Goal: Task Accomplishment & Management: Manage account settings

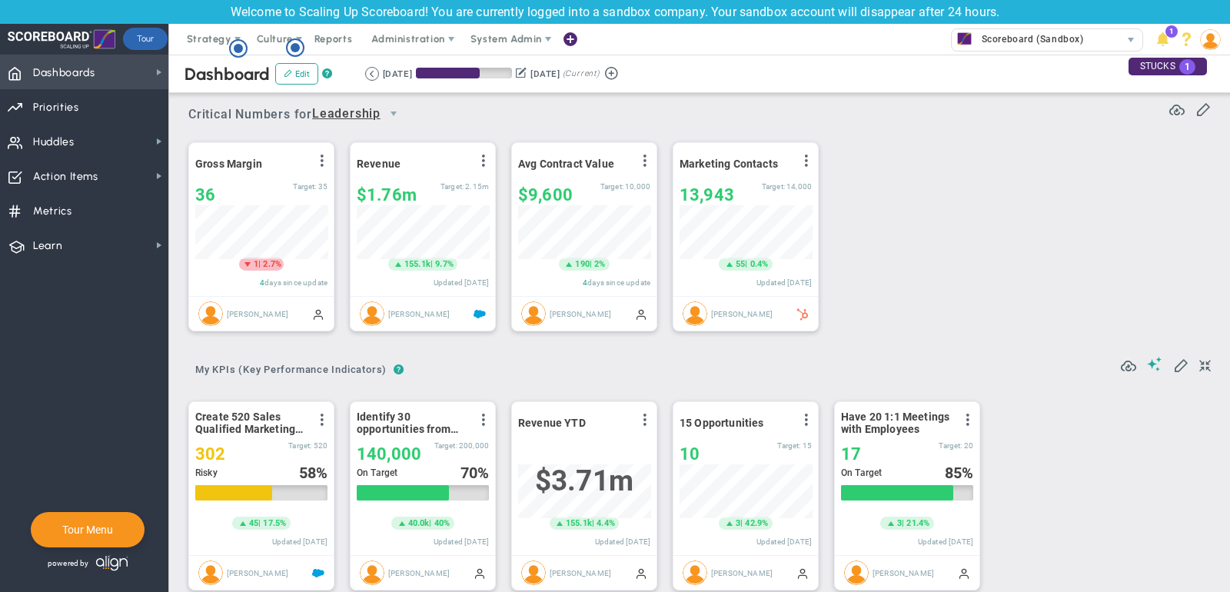
click at [98, 55] on span "Dashboards Dashboards" at bounding box center [84, 72] width 168 height 35
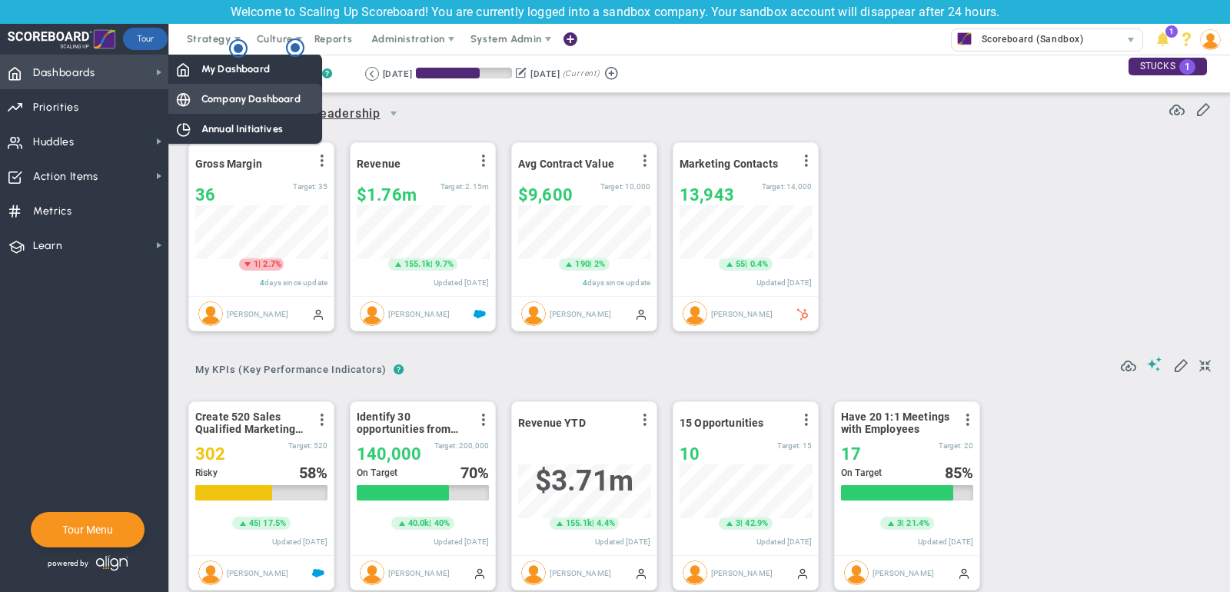
click at [226, 87] on div "Company Dashboard" at bounding box center [245, 99] width 154 height 30
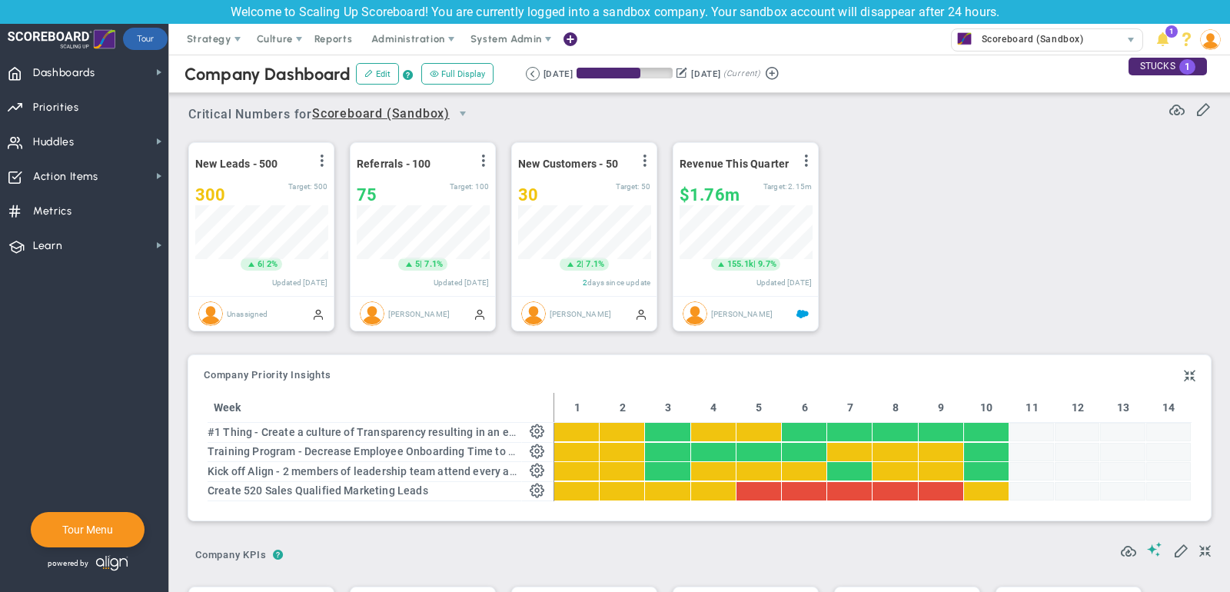
scroll to position [768925, 768846]
click at [213, 37] on span "Strategy" at bounding box center [209, 39] width 45 height 12
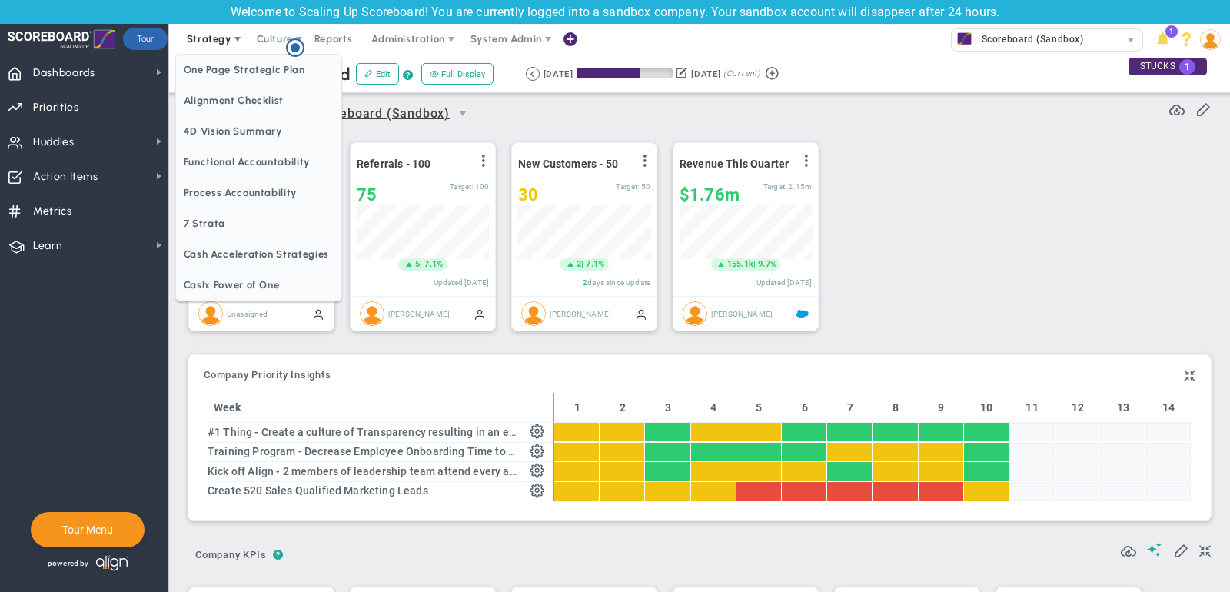
scroll to position [0, 0]
click at [220, 80] on span "One Page Strategic Plan" at bounding box center [258, 70] width 165 height 31
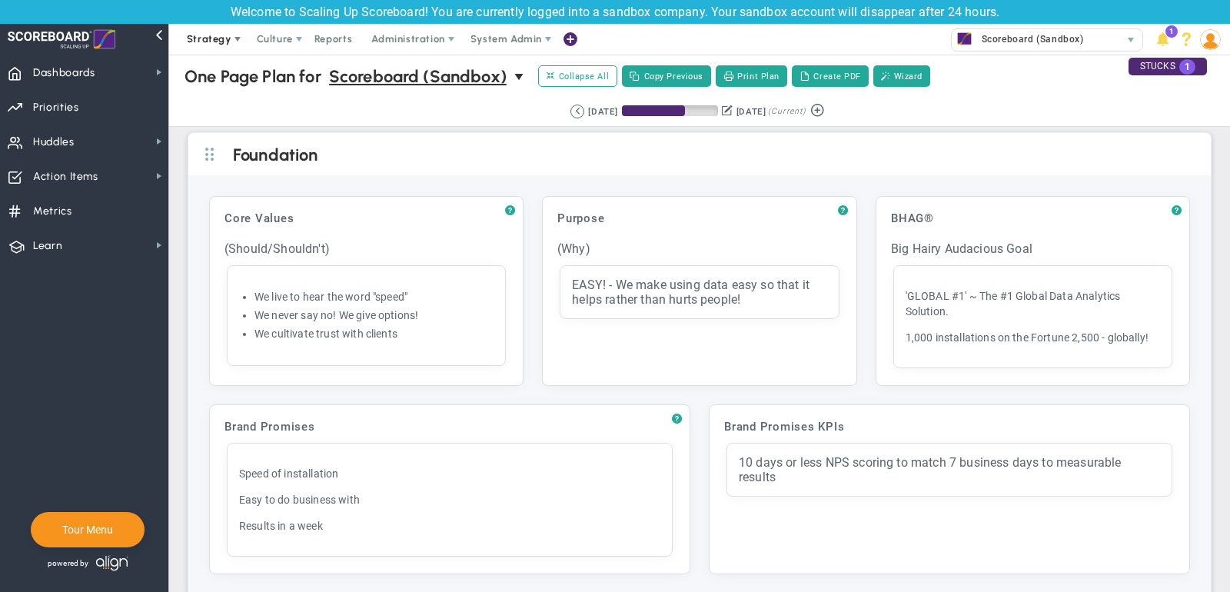
click at [211, 44] on span "Strategy" at bounding box center [209, 39] width 45 height 12
click at [416, 108] on div "Retrieving period... [DATE] [DATE] (Current)" at bounding box center [700, 112] width 1092 height 30
click at [520, 72] on span "select" at bounding box center [520, 77] width 12 height 12
click at [294, 105] on div "Retrieving period... [DATE] [DATE] (Current)" at bounding box center [700, 112] width 1092 height 30
click at [574, 76] on span "Collapse All" at bounding box center [578, 76] width 62 height 14
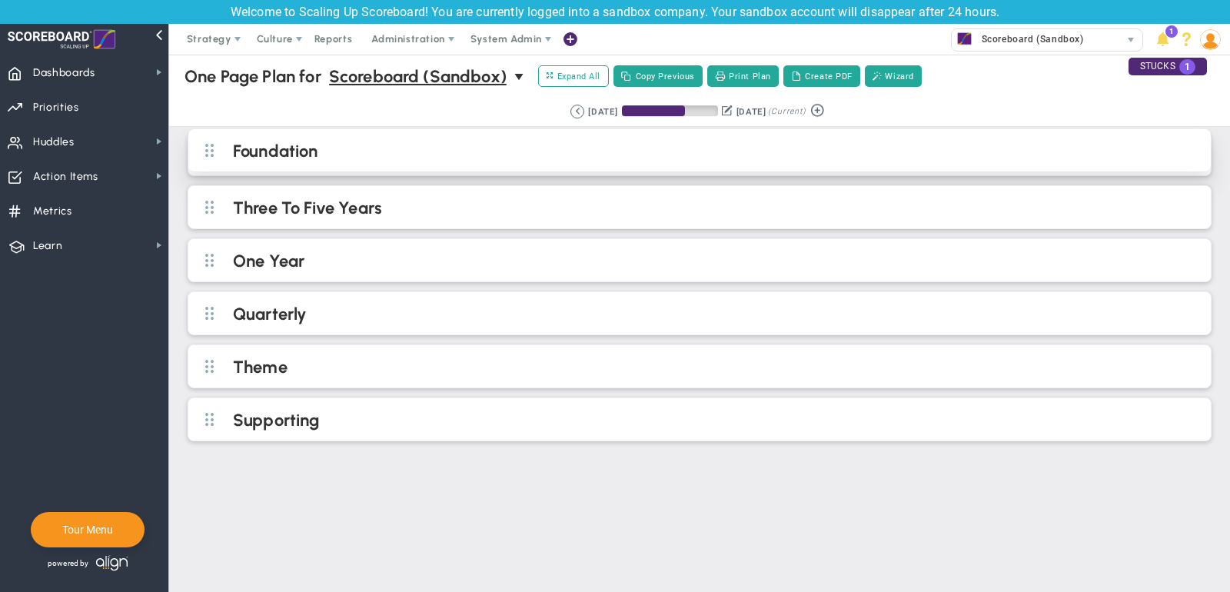
click at [390, 150] on h2 "Foundation" at bounding box center [712, 152] width 959 height 23
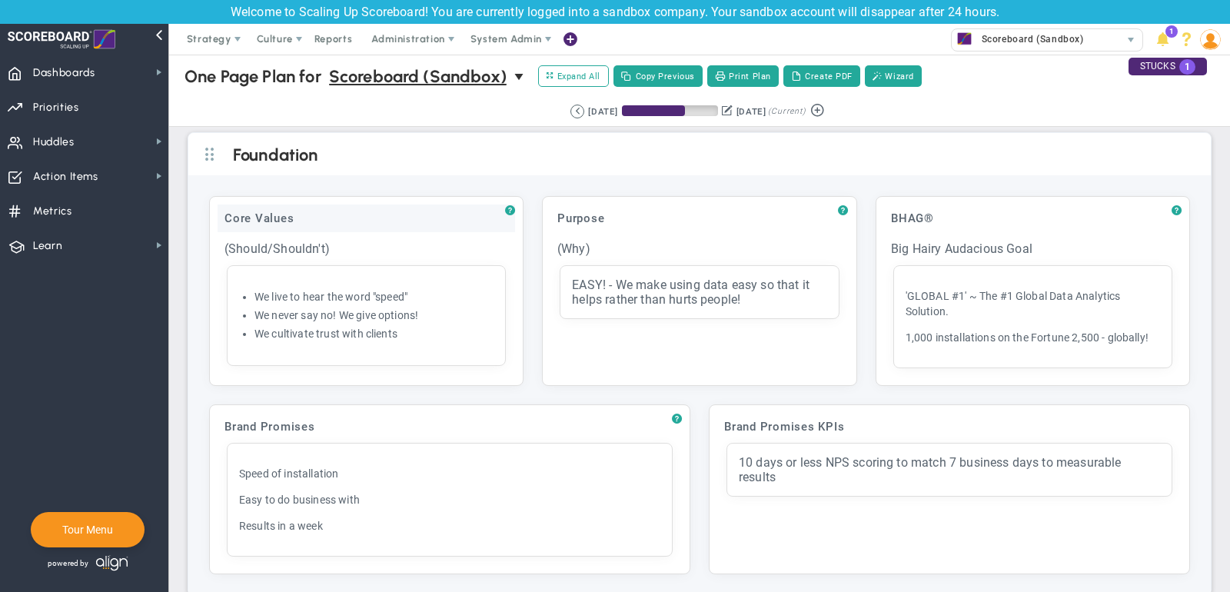
click at [368, 212] on div "Core Values" at bounding box center [367, 219] width 298 height 28
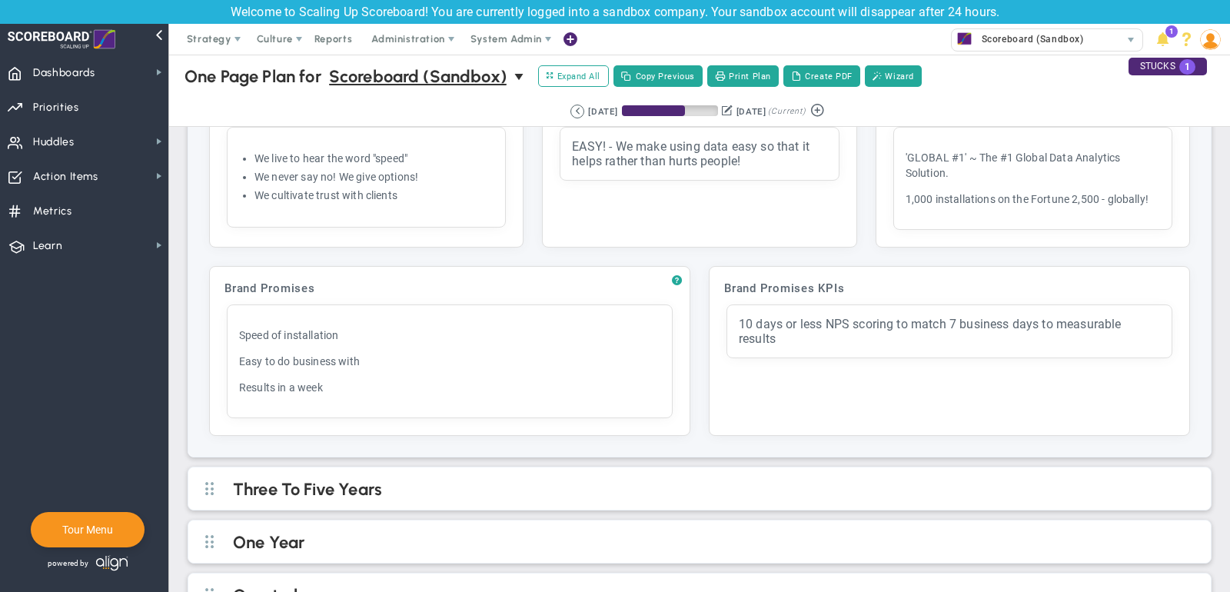
scroll to position [151, 0]
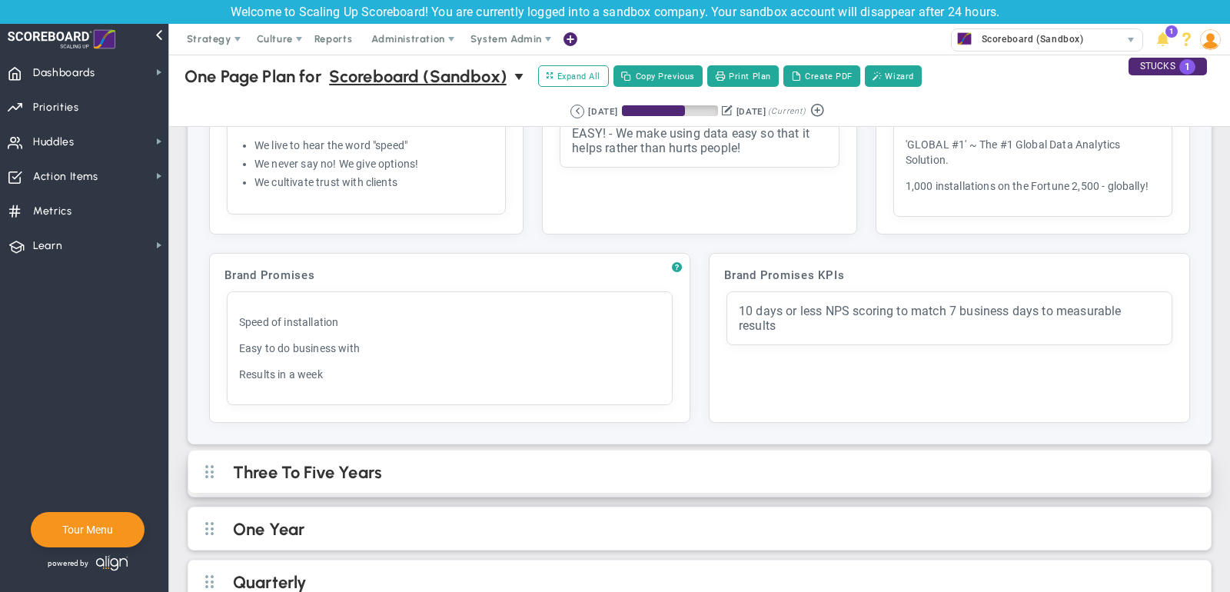
click at [334, 462] on h2 "Three To Five Years" at bounding box center [712, 473] width 959 height 23
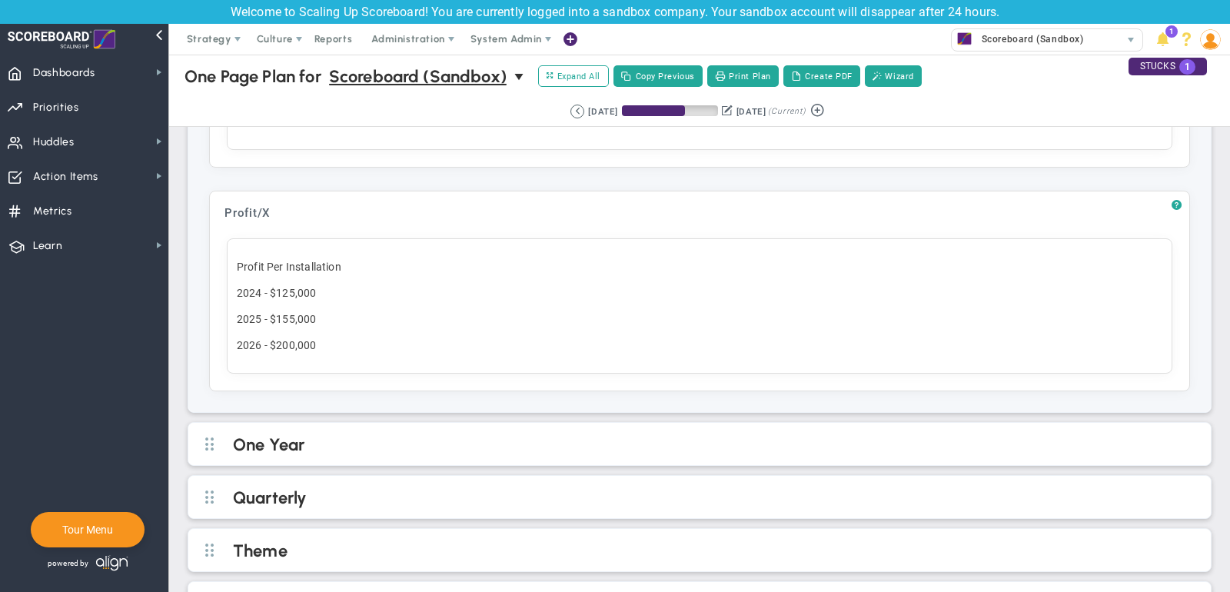
scroll to position [1111, 0]
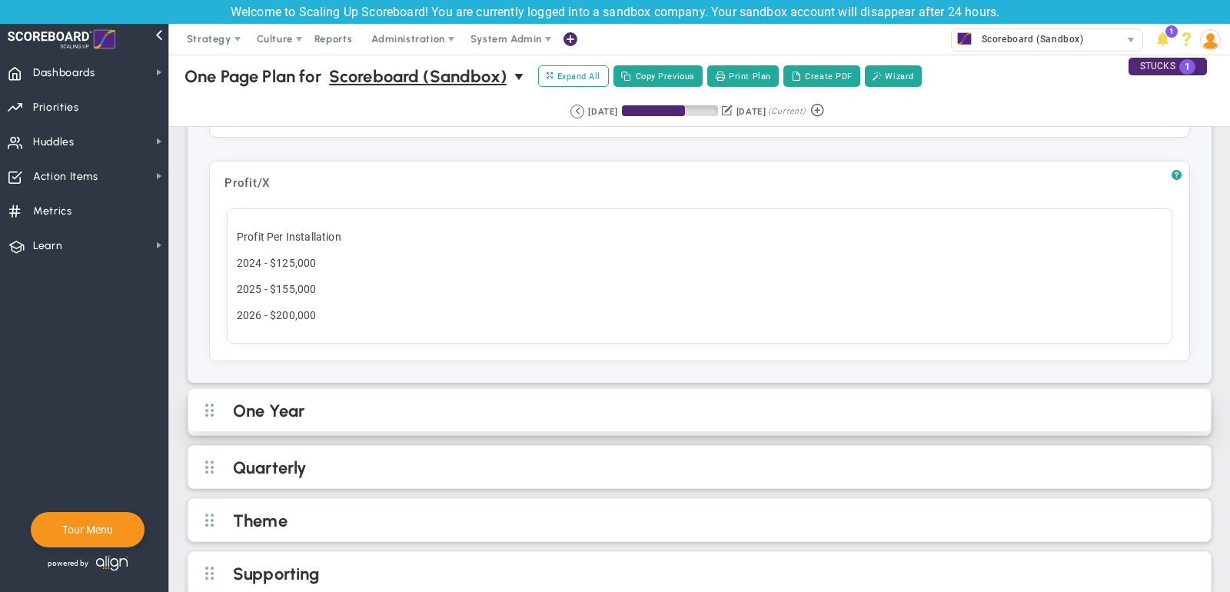
click at [388, 401] on h2 "One Year" at bounding box center [712, 412] width 959 height 23
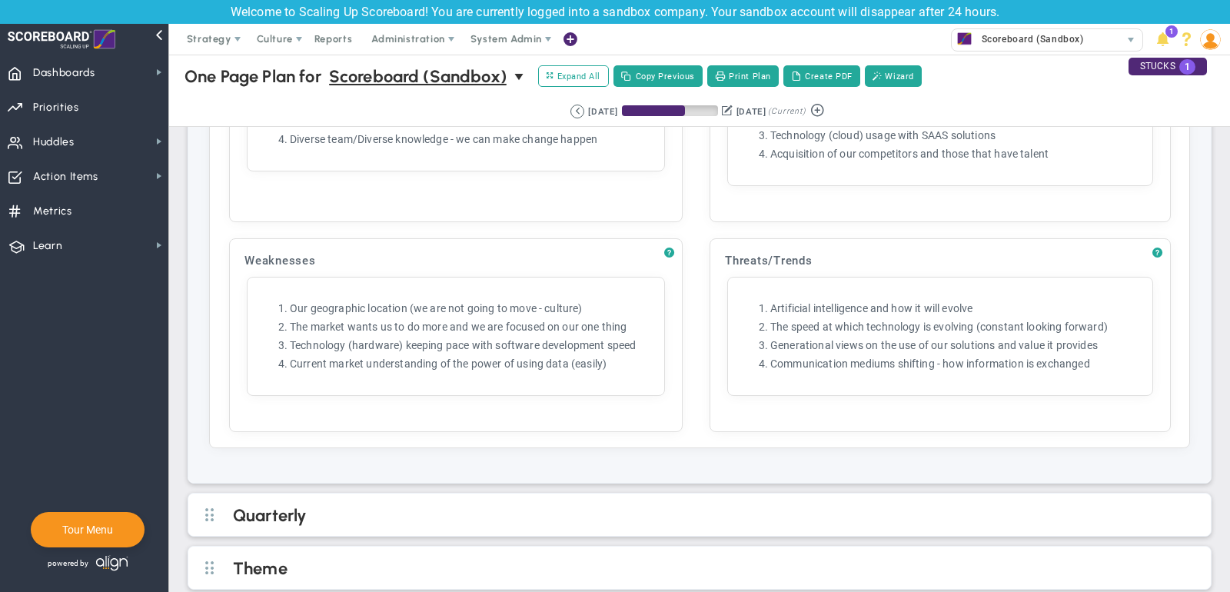
scroll to position [2713, 0]
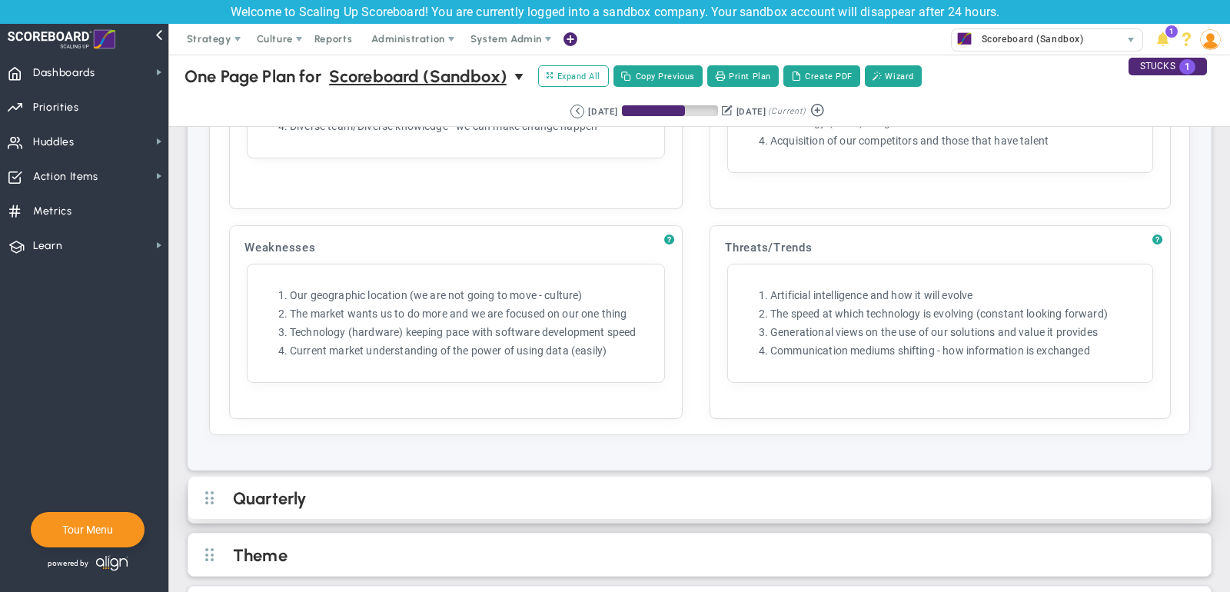
click at [614, 477] on div "Quarterly" at bounding box center [699, 498] width 1023 height 42
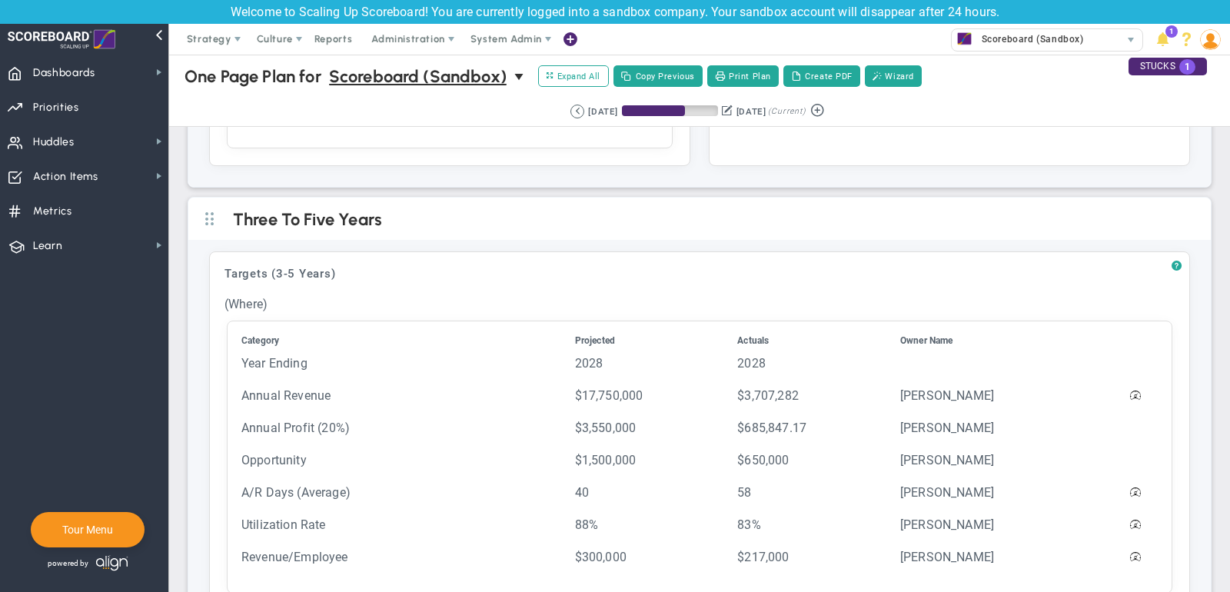
scroll to position [419, 0]
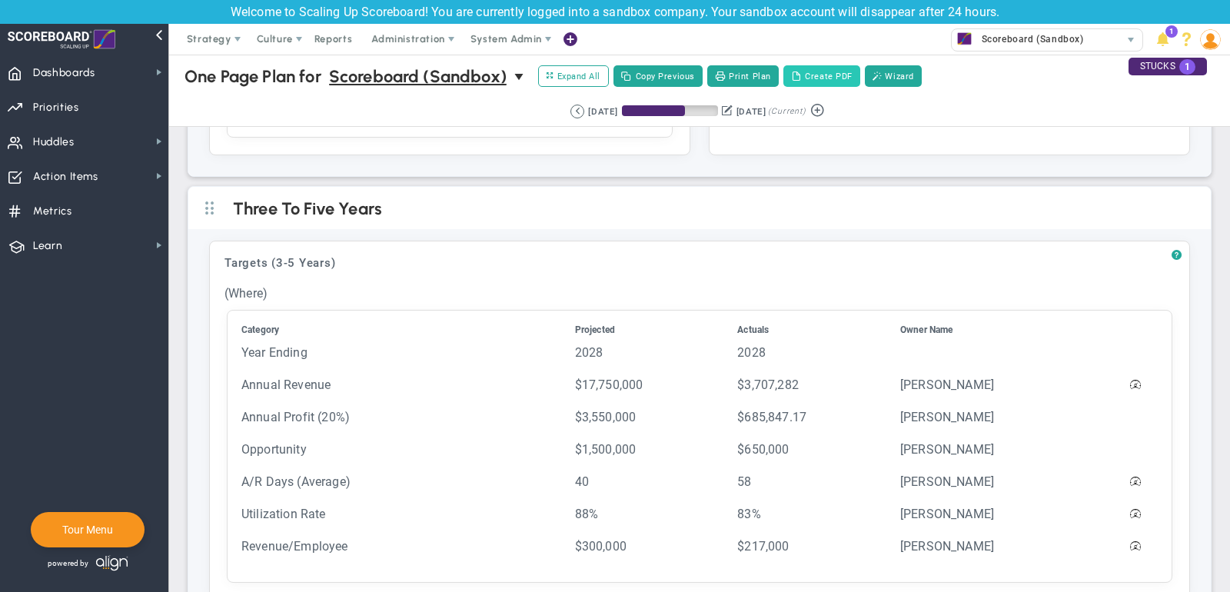
click at [845, 72] on button "Create PDF" at bounding box center [822, 76] width 77 height 22
click at [987, 45] on span "Scoreboard (Sandbox)" at bounding box center [1029, 39] width 110 height 20
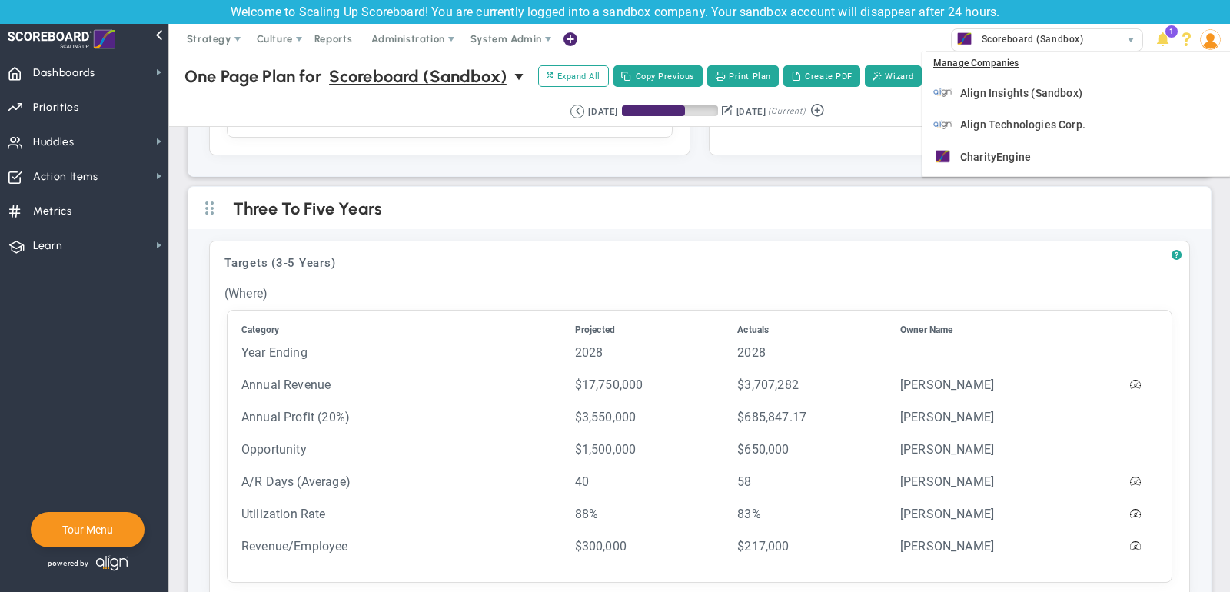
click at [917, 35] on div "Strategy One Page Strategic Plan Alignment Checklist 4D Vision Summary Function…" at bounding box center [615, 39] width 1230 height 31
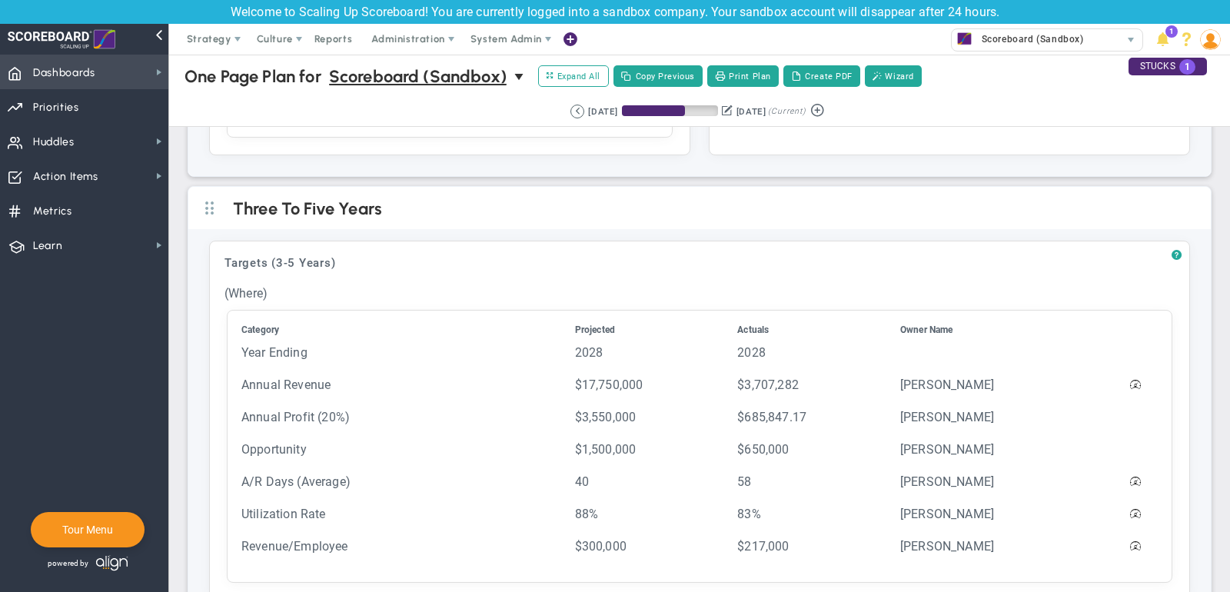
click at [83, 71] on span "Dashboards" at bounding box center [64, 73] width 62 height 32
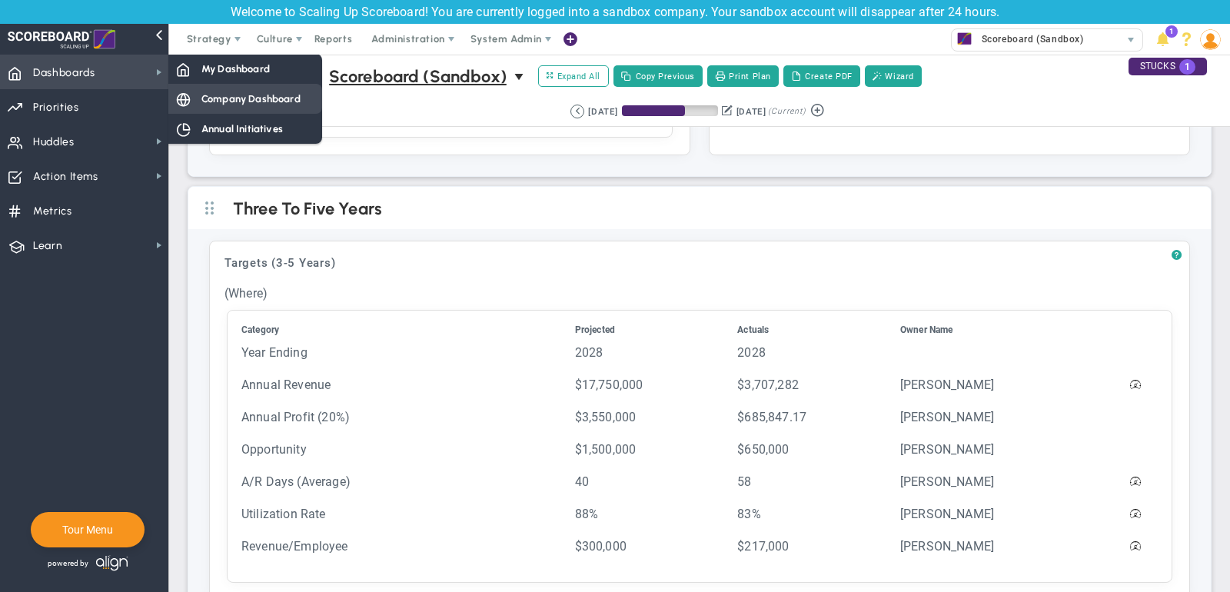
click at [285, 98] on span "Company Dashboard" at bounding box center [250, 99] width 99 height 15
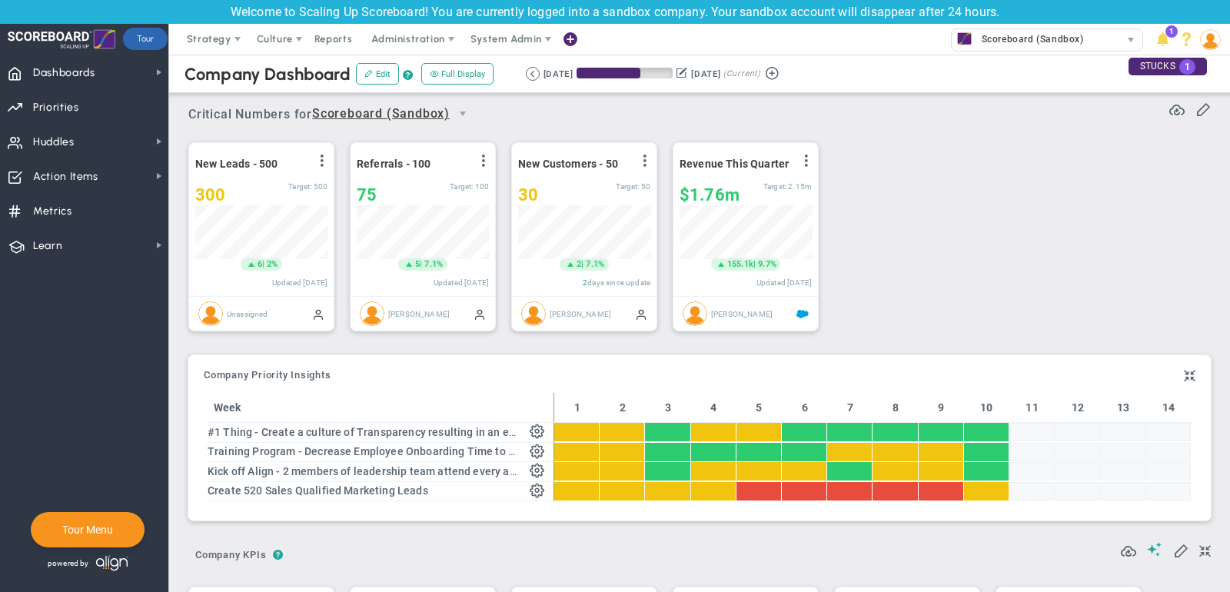
scroll to position [768925, 768846]
click at [469, 112] on span "select" at bounding box center [463, 114] width 12 height 12
click at [844, 208] on div "New Leads - 500 View Historical Graph Edit Make "No Change" Update Add Past Upd…" at bounding box center [694, 237] width 1042 height 216
click at [562, 195] on div "30" at bounding box center [567, 194] width 98 height 19
type input "33"
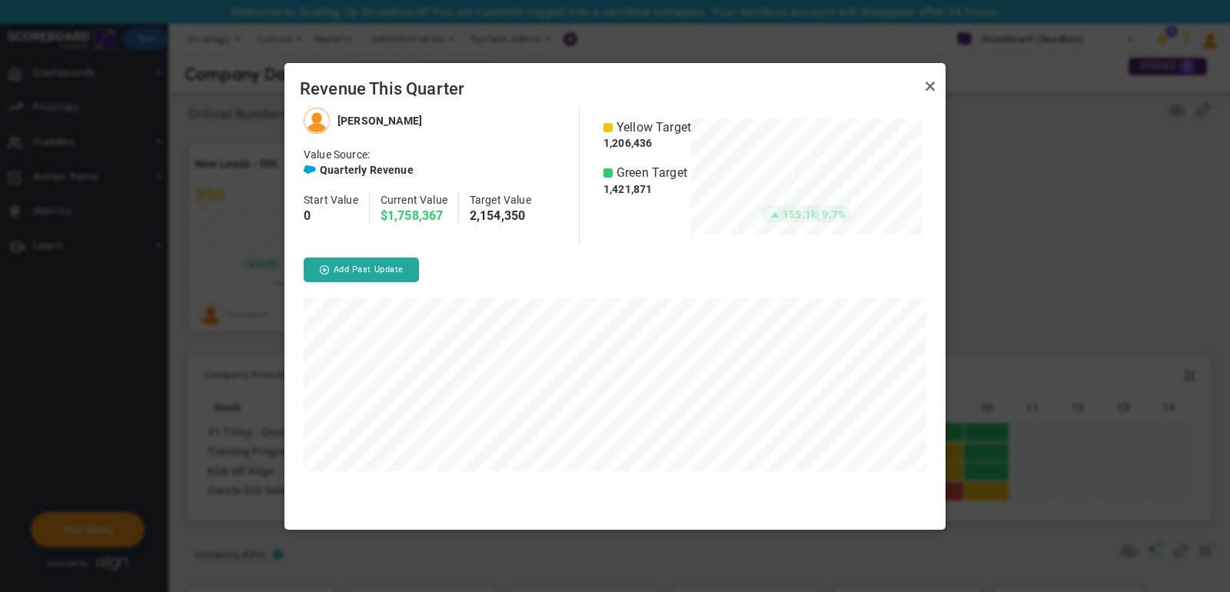
scroll to position [421, 661]
click at [933, 85] on link "Close" at bounding box center [930, 86] width 18 height 18
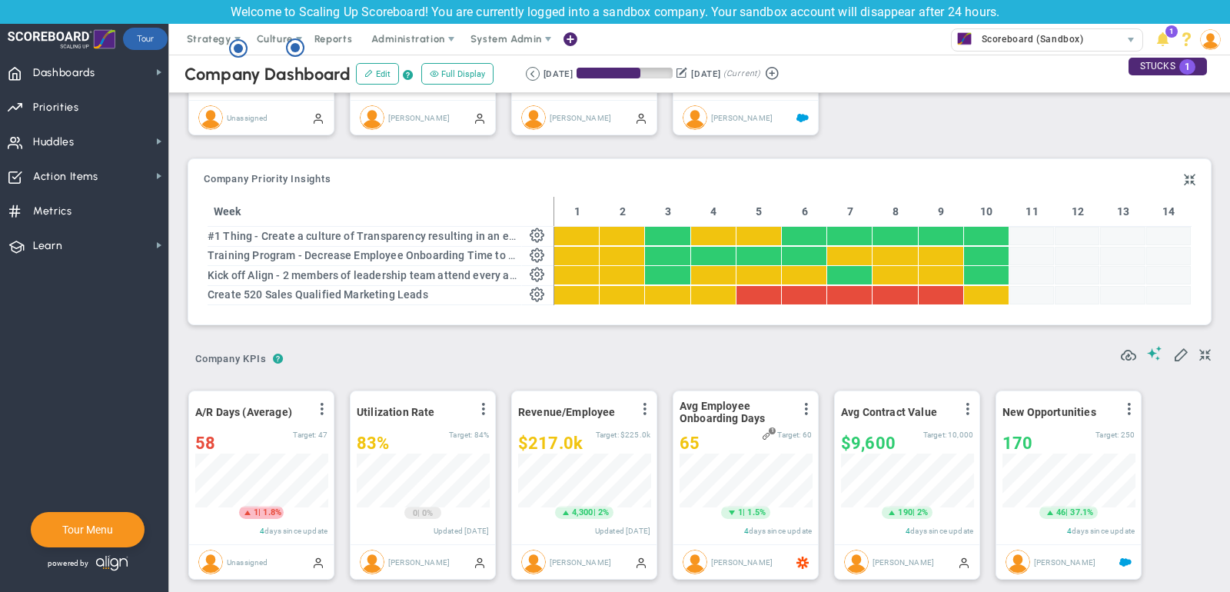
scroll to position [195, 0]
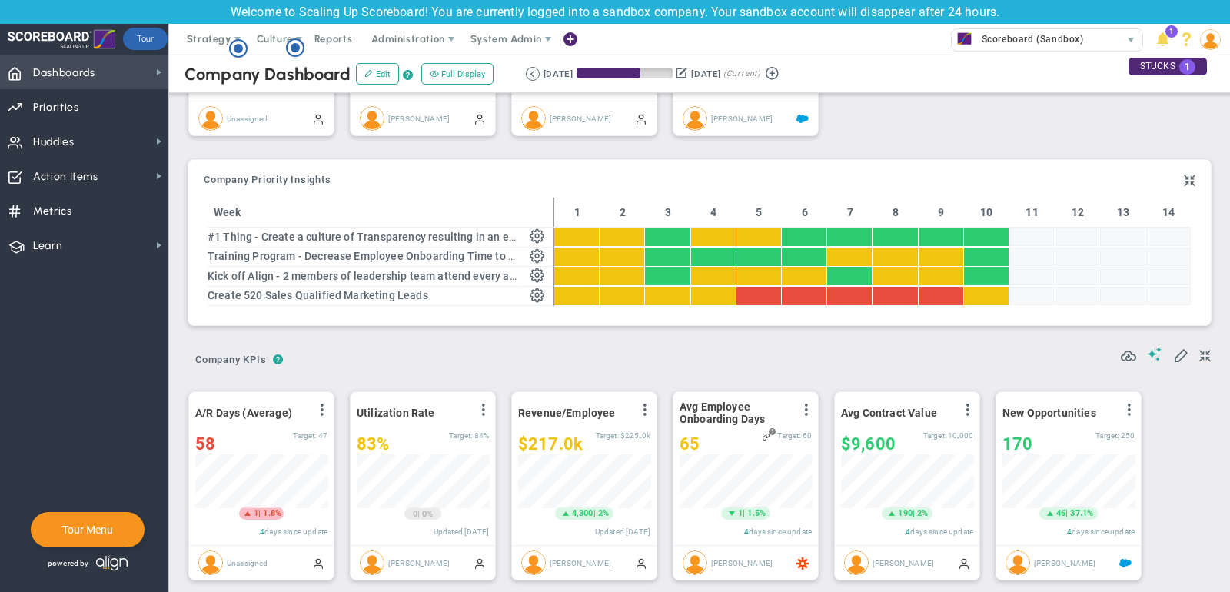
click at [110, 80] on span "Dashboards Dashboards" at bounding box center [84, 72] width 168 height 35
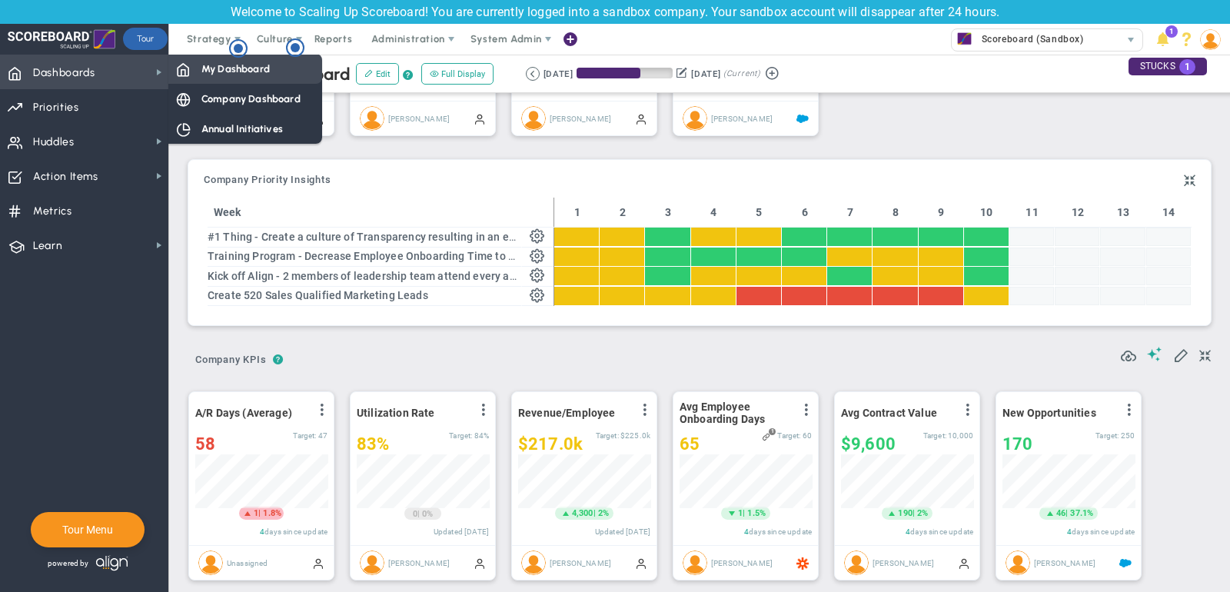
click at [234, 72] on span "My Dashboard" at bounding box center [235, 69] width 68 height 15
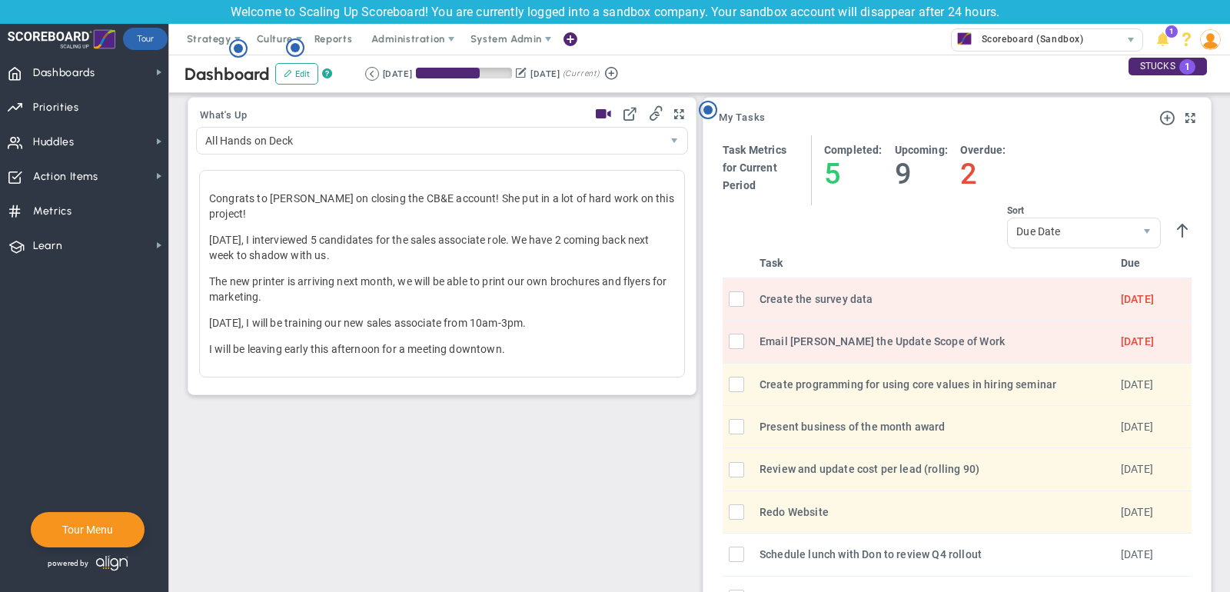
scroll to position [521, 0]
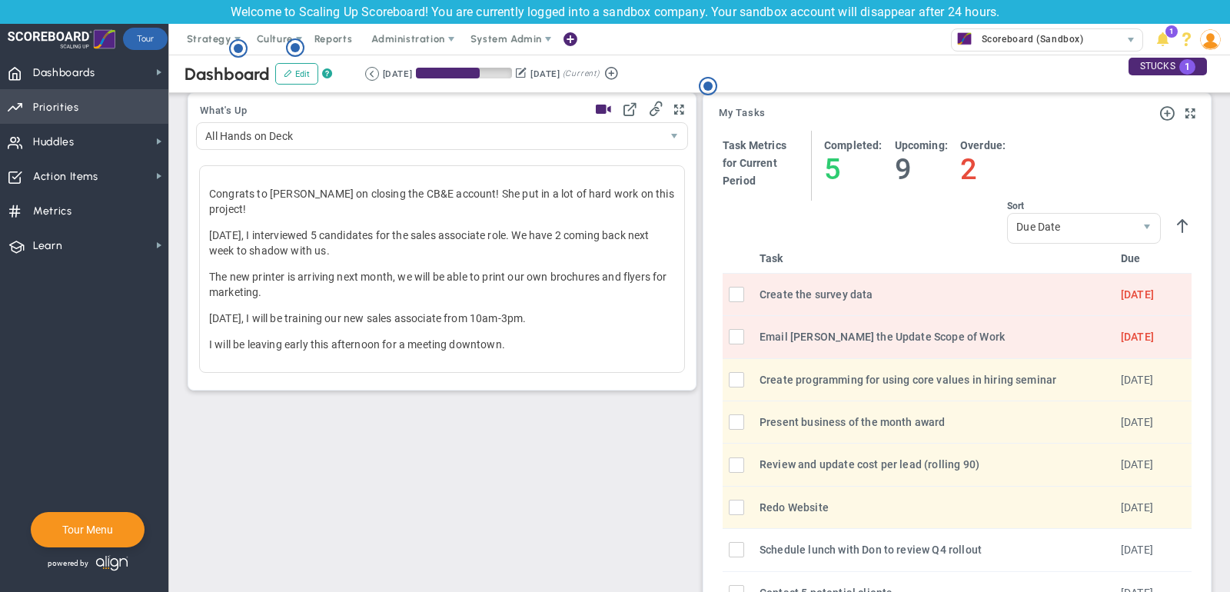
click at [41, 112] on span "Priorities" at bounding box center [56, 108] width 46 height 32
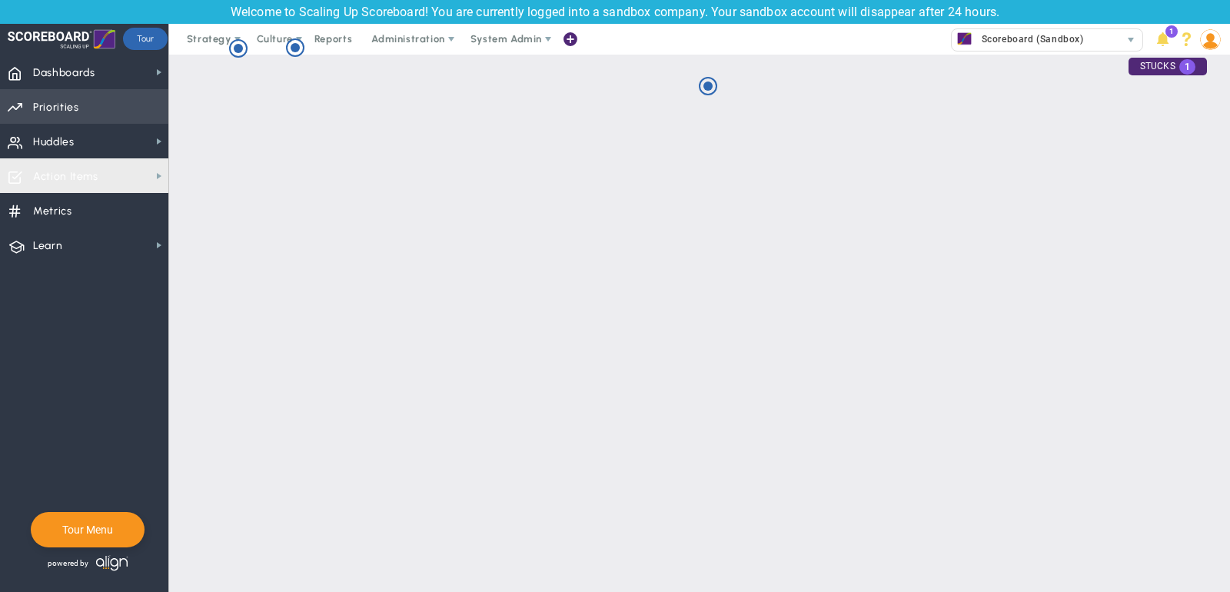
checkbox input "false"
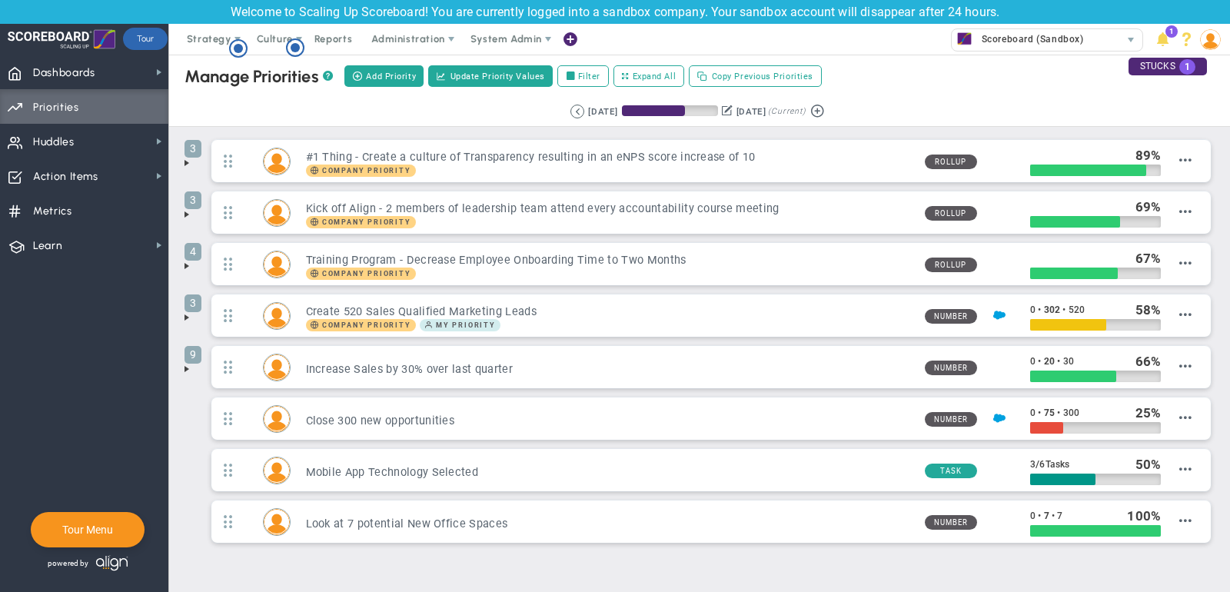
click at [187, 161] on span at bounding box center [187, 163] width 12 height 12
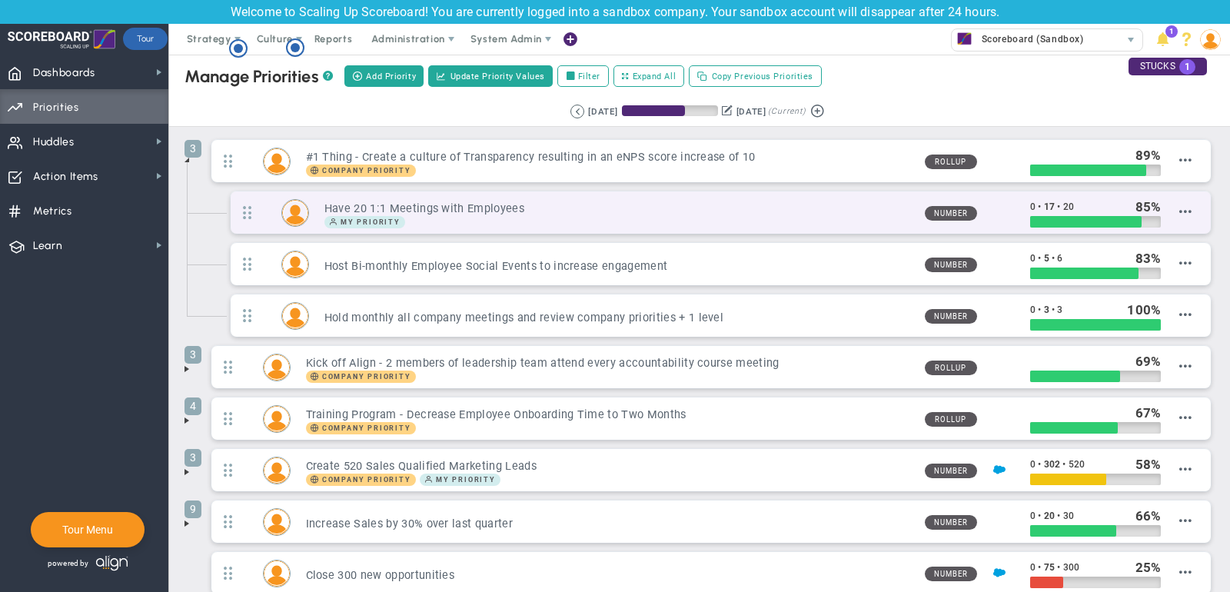
click at [751, 212] on h3 "Have 20 1:1 Meetings with Employees" at bounding box center [619, 208] width 588 height 15
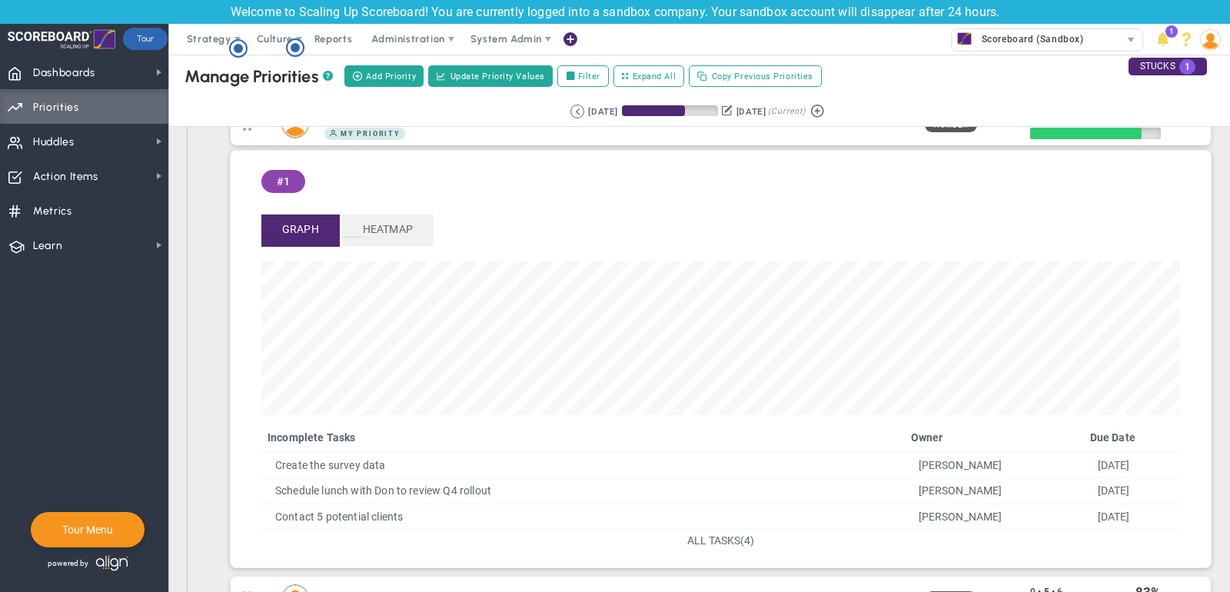
scroll to position [89, 0]
click at [721, 534] on span "ALL TASKS" at bounding box center [713, 540] width 53 height 12
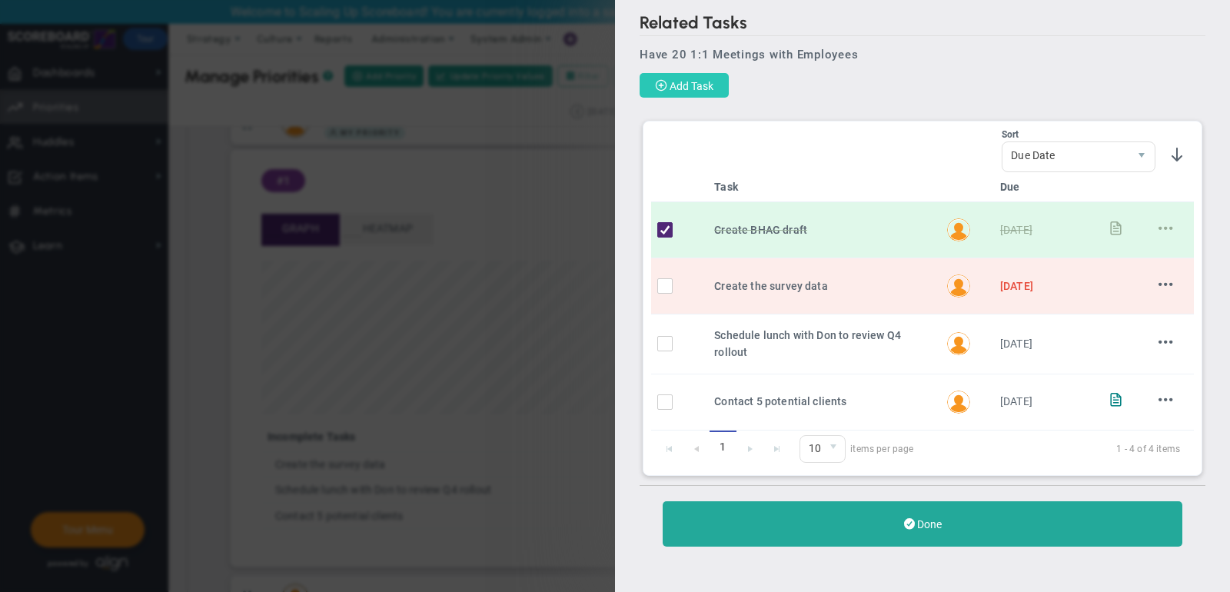
click at [701, 81] on span "Add Task" at bounding box center [692, 86] width 44 height 12
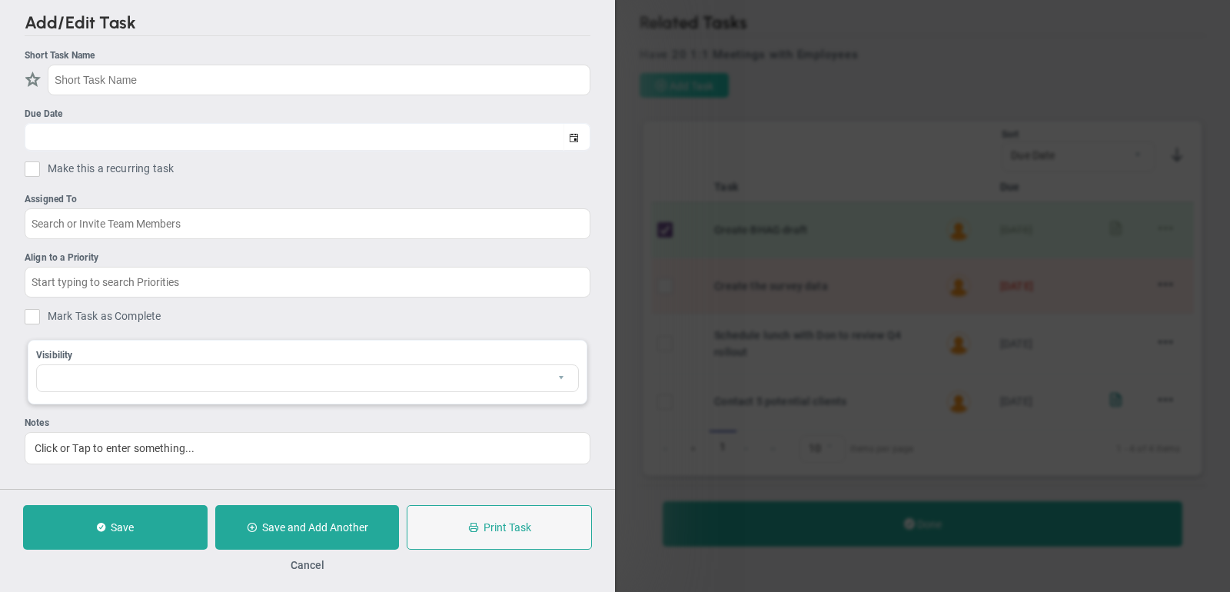
checkbox input "false"
type input "[DATE]"
checkbox input "false"
type input "Have 20 1:1 Meetings with Employees"
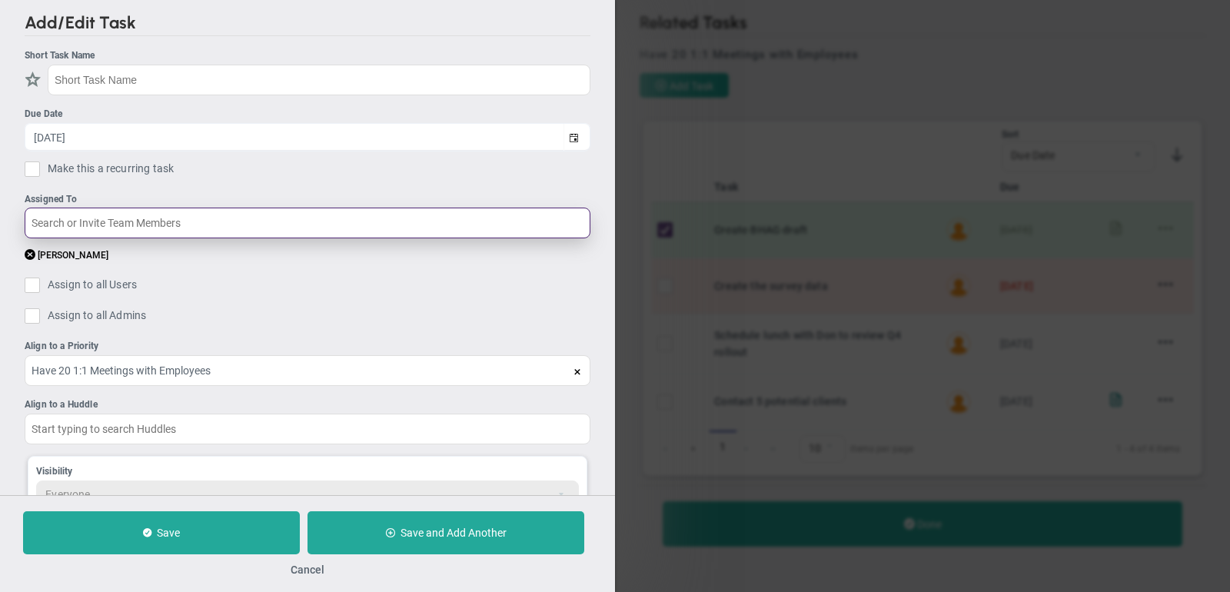
click at [125, 215] on input "text" at bounding box center [308, 223] width 566 height 31
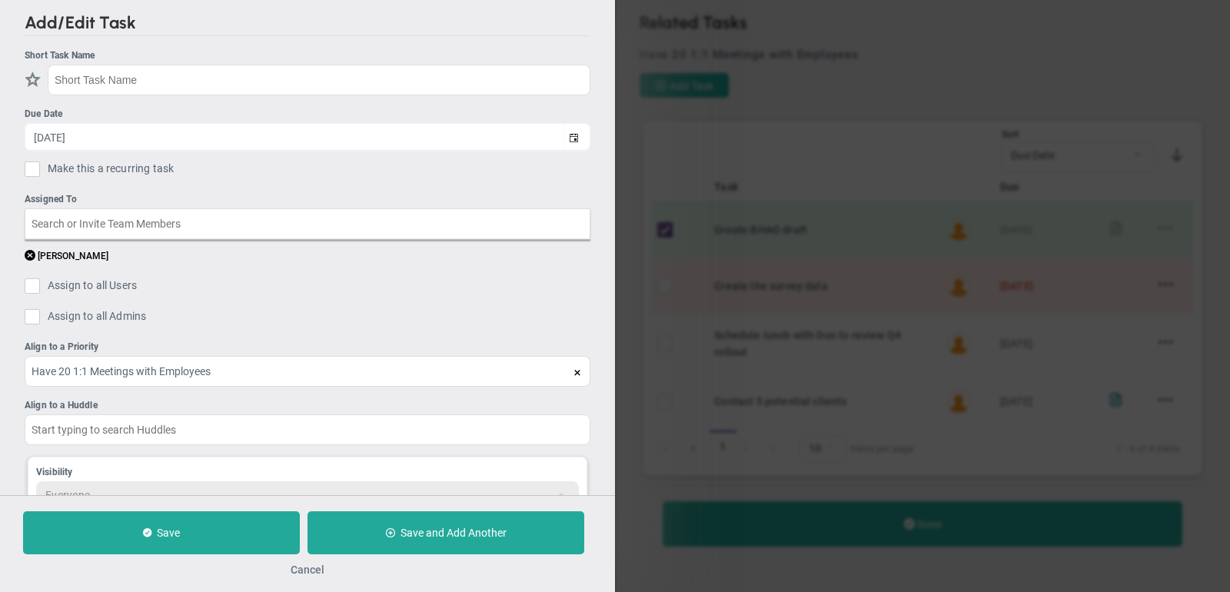
click at [306, 573] on button "Cancel" at bounding box center [308, 570] width 34 height 12
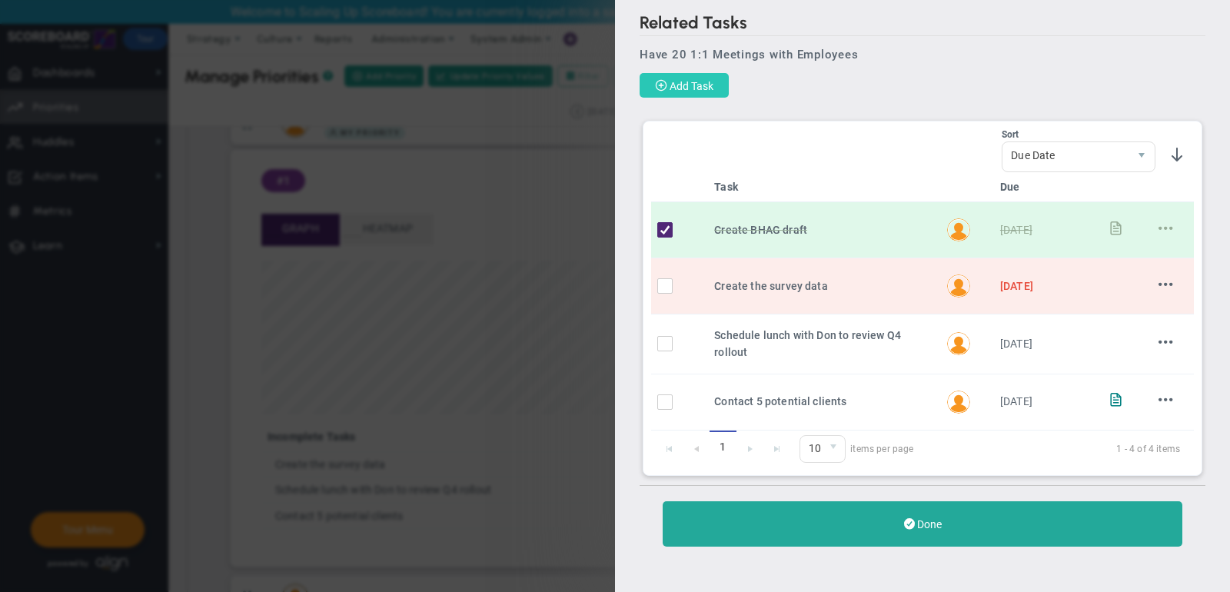
click at [709, 83] on span "Add Task" at bounding box center [692, 86] width 44 height 12
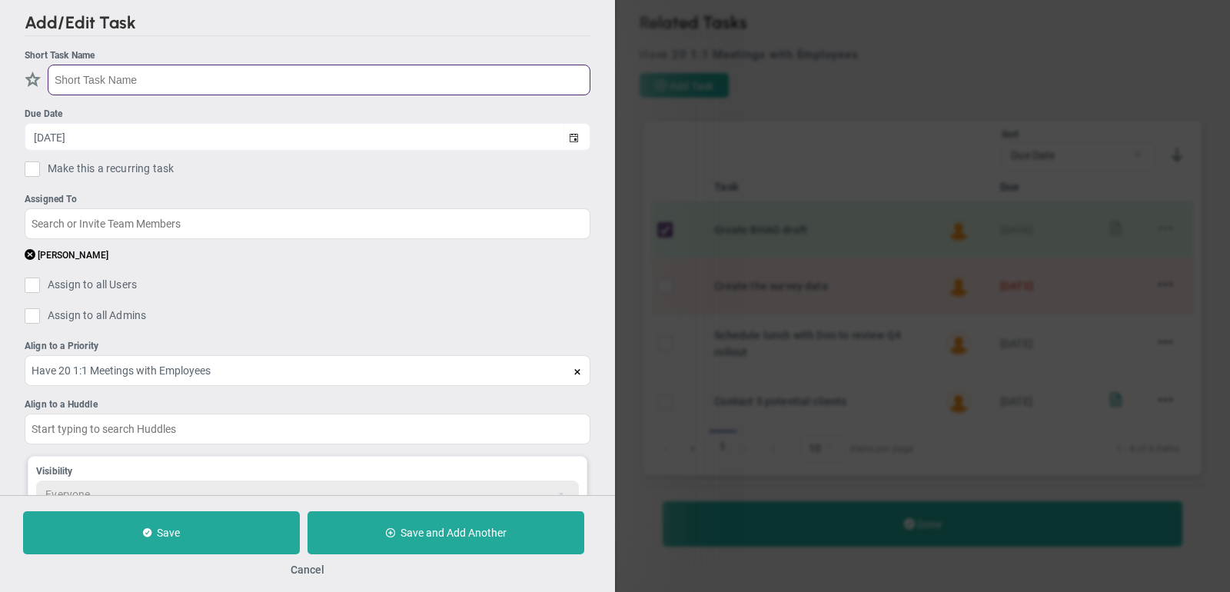
click at [211, 77] on input "text" at bounding box center [319, 80] width 543 height 31
type input "example"
click at [32, 78] on input "checkbox" at bounding box center [35, 81] width 15 height 15
checkbox input "true"
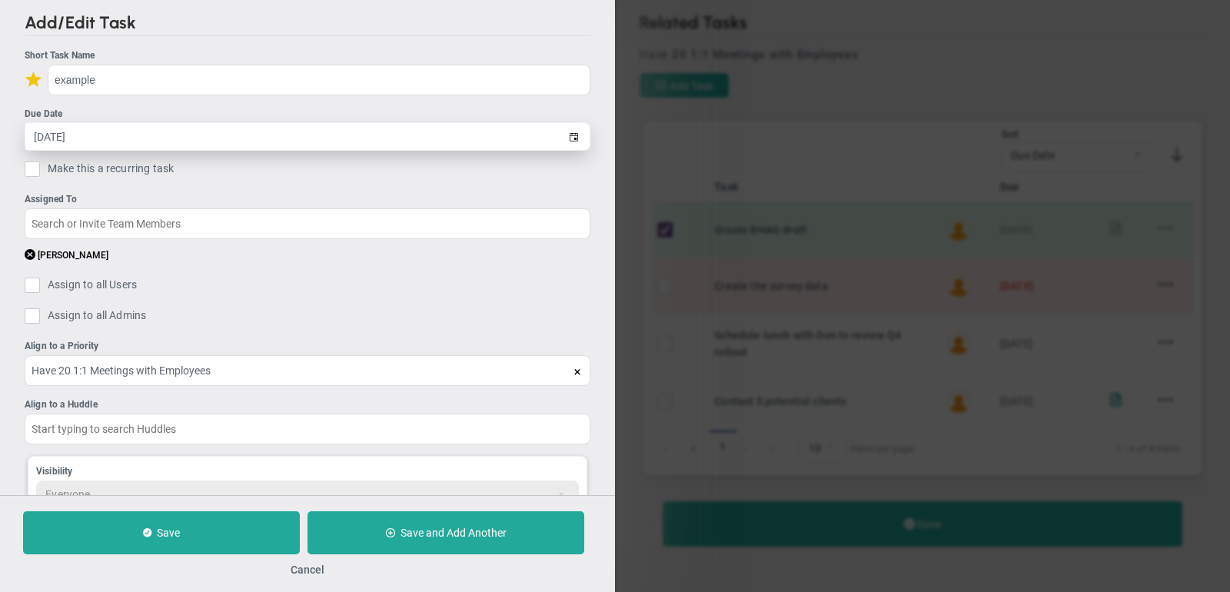
click at [104, 136] on input "[DATE]" at bounding box center [294, 136] width 538 height 27
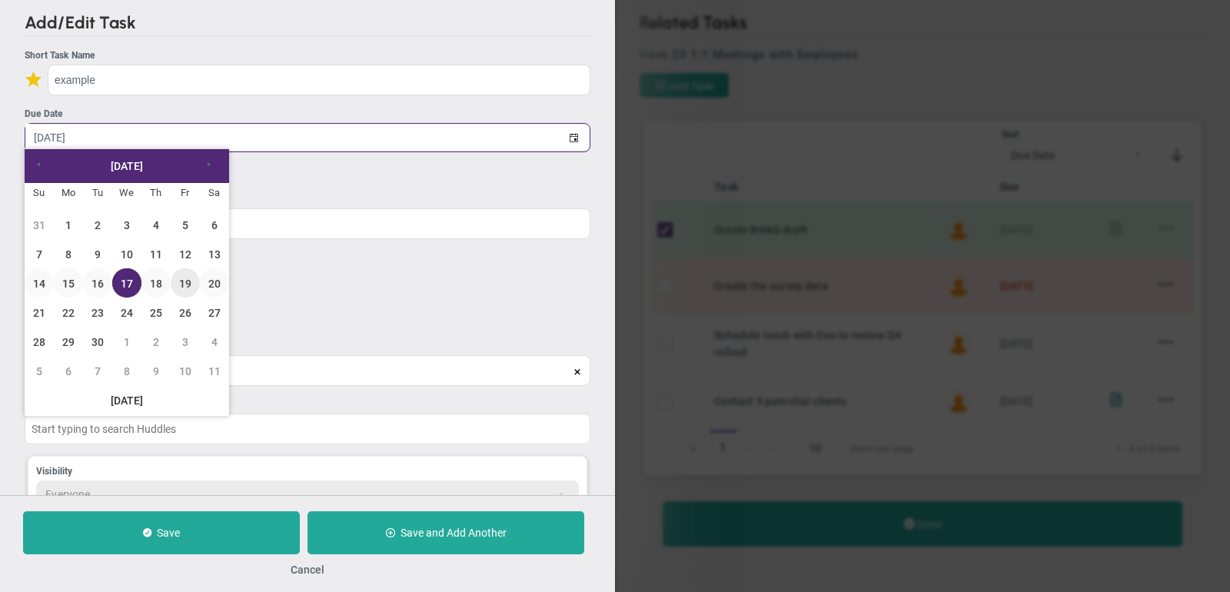
click at [184, 288] on link "19" at bounding box center [185, 282] width 29 height 29
type input "[DATE]"
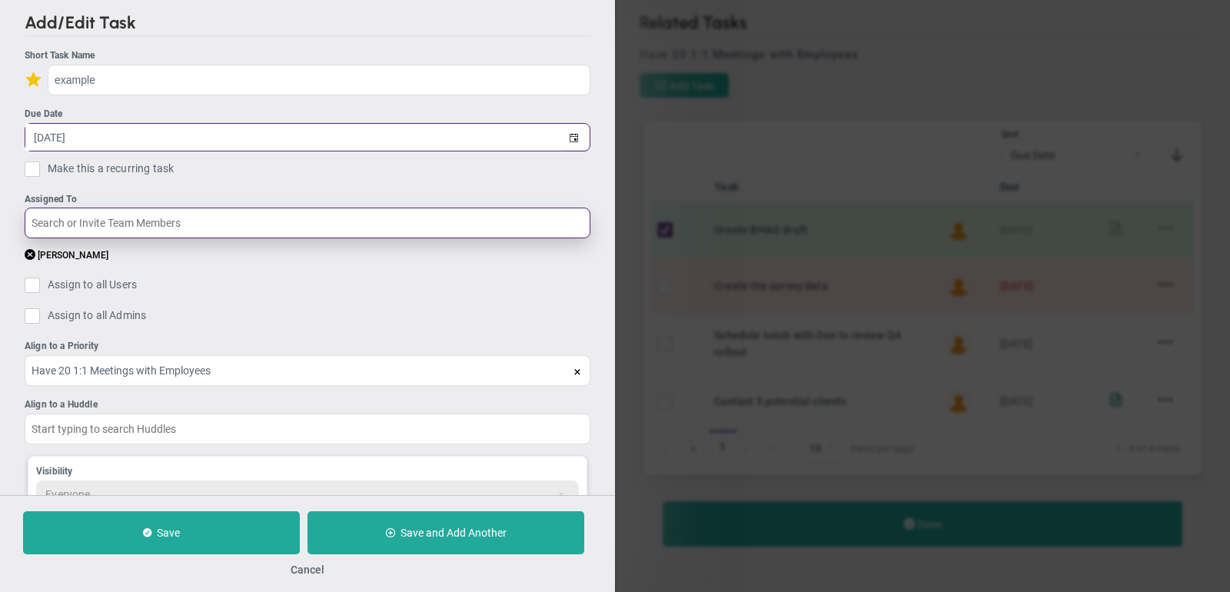
click at [154, 214] on input "text" at bounding box center [308, 223] width 566 height 31
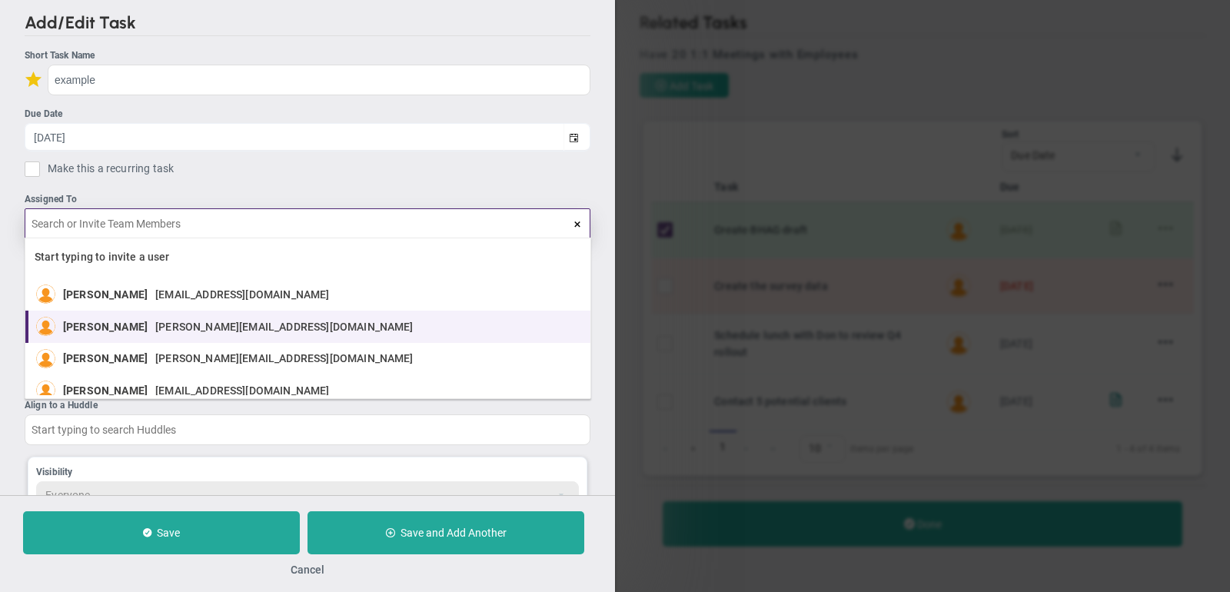
click at [164, 325] on span "[PERSON_NAME][EMAIL_ADDRESS][DOMAIN_NAME]" at bounding box center [284, 326] width 258 height 11
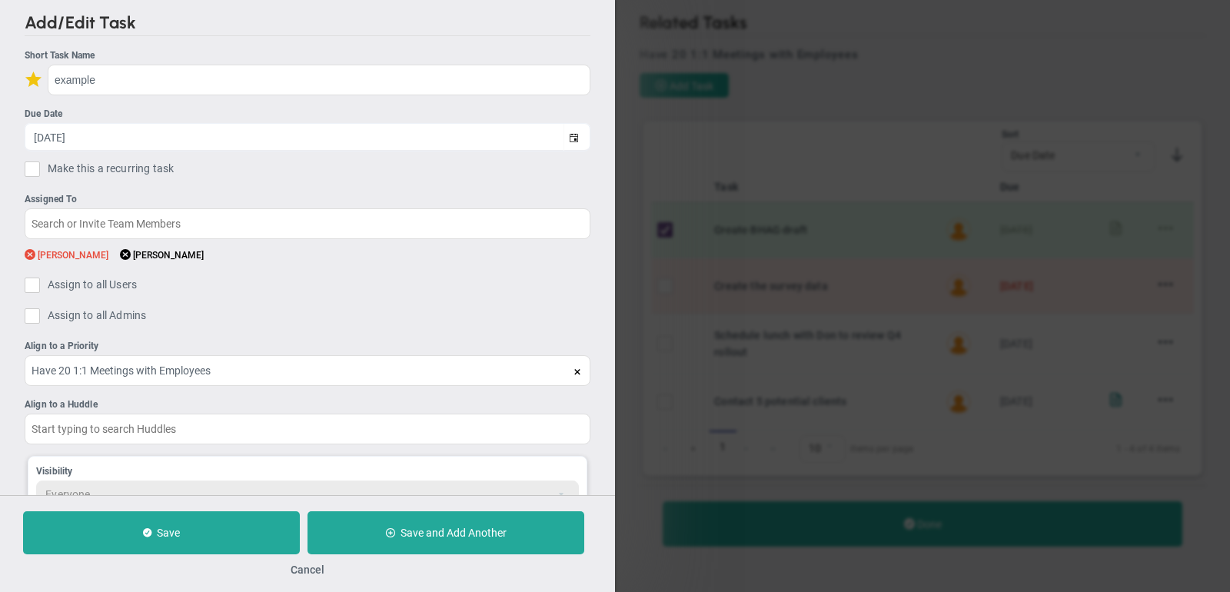
click at [28, 250] on span at bounding box center [30, 255] width 11 height 15
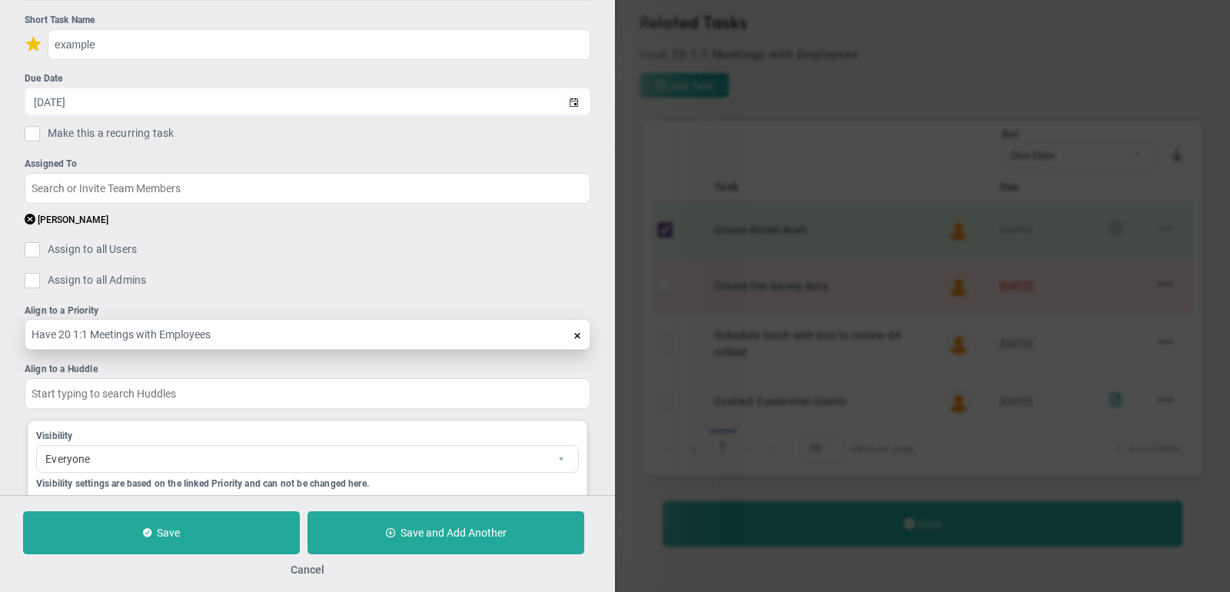
scroll to position [42, 0]
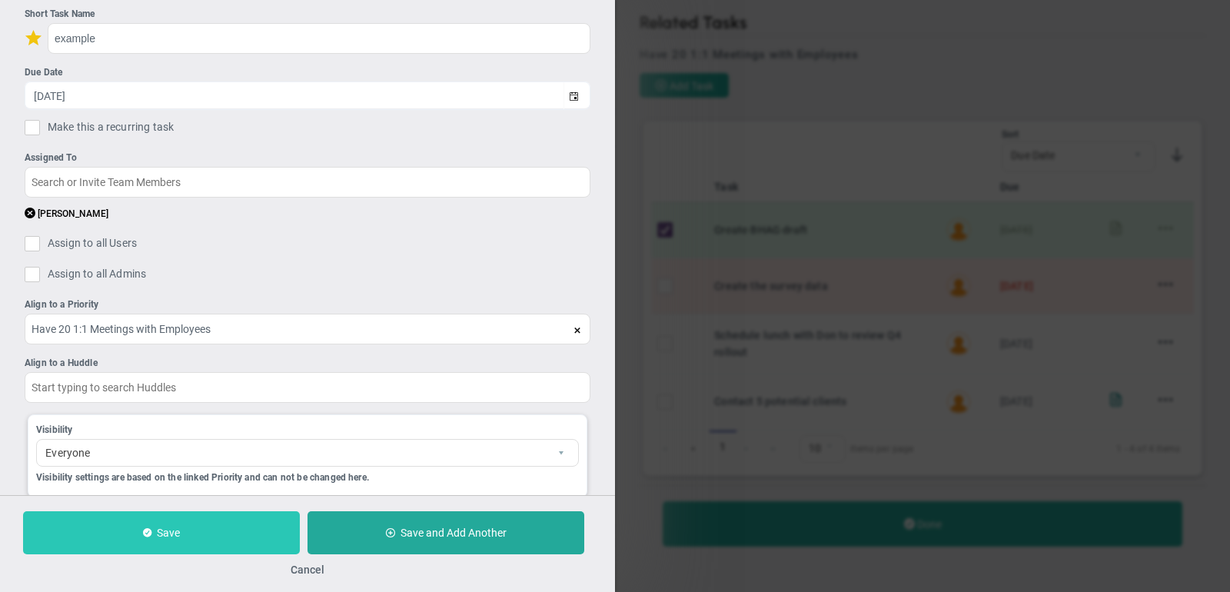
click at [240, 531] on button "Save" at bounding box center [161, 532] width 277 height 43
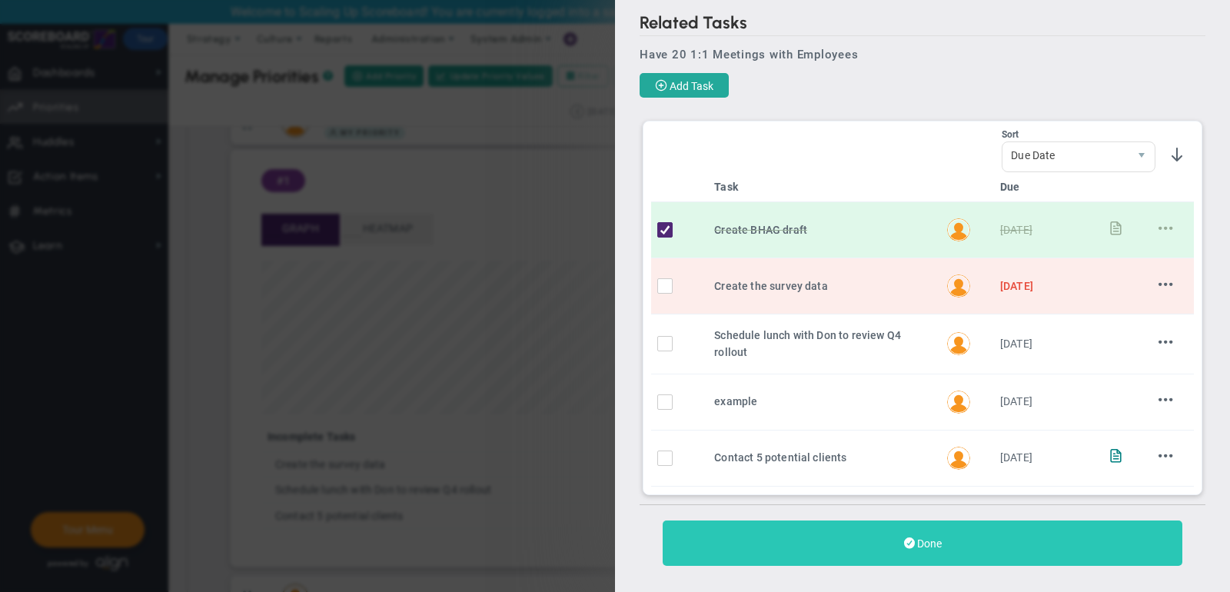
click at [939, 526] on button "Done" at bounding box center [923, 543] width 520 height 45
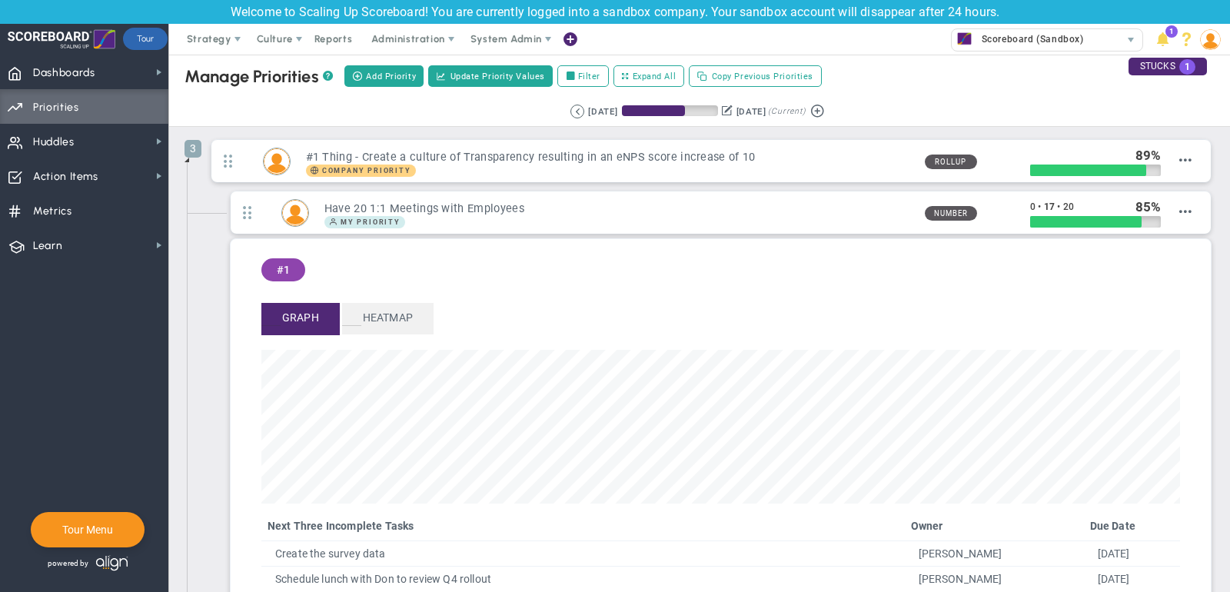
scroll to position [177, 919]
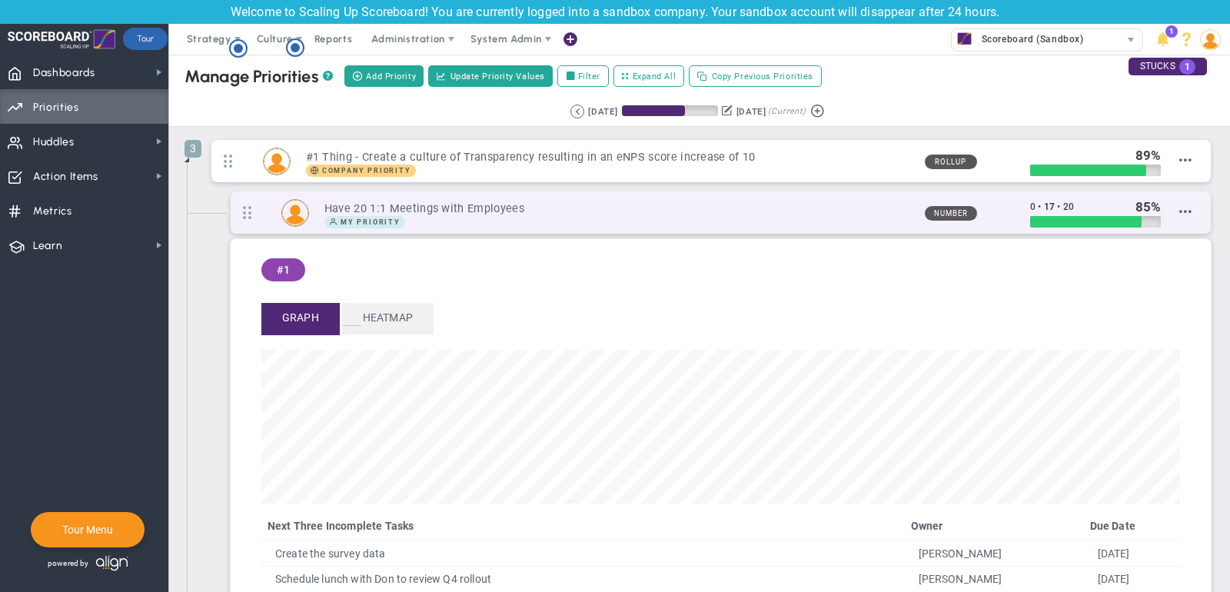
click at [717, 218] on div "My Priority" at bounding box center [619, 222] width 588 height 12
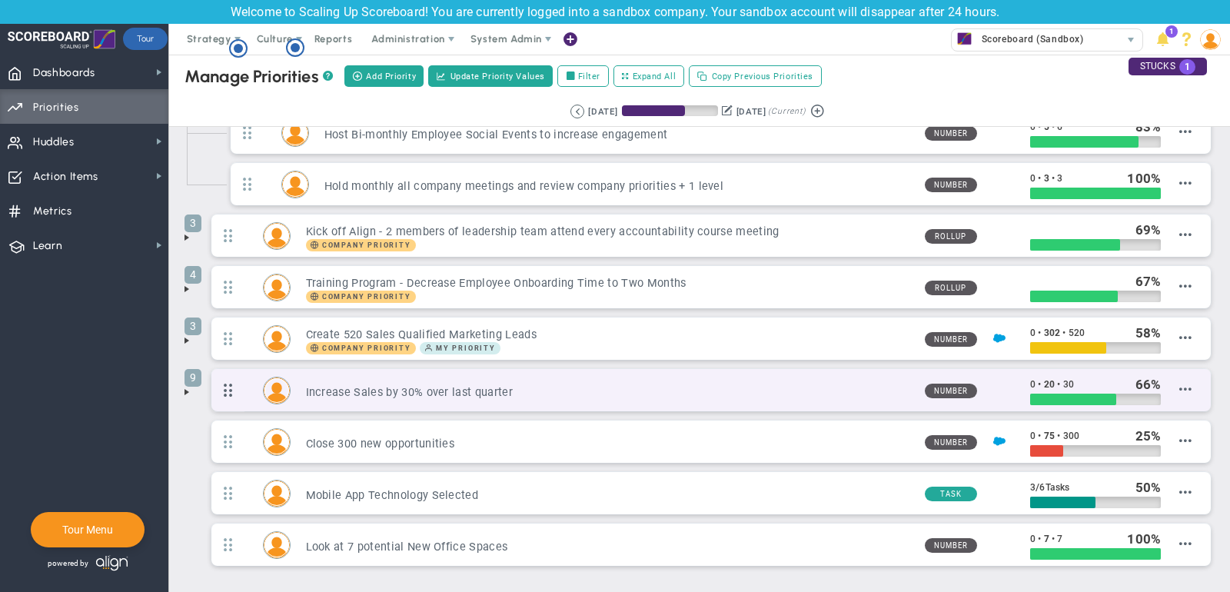
scroll to position [137, 0]
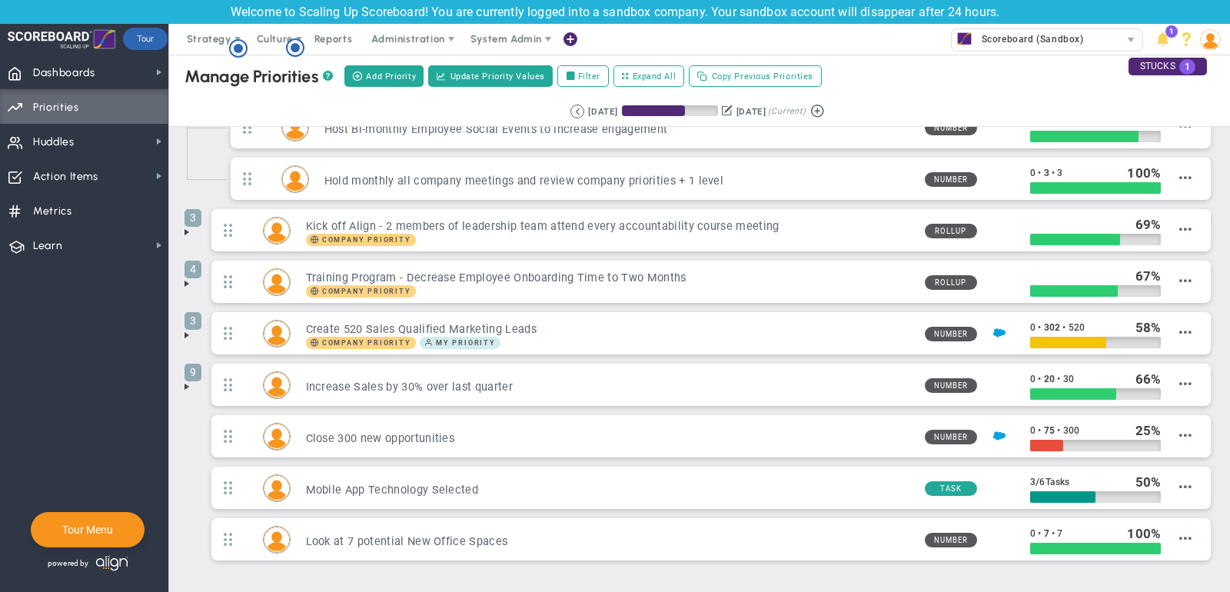
click at [186, 381] on span at bounding box center [187, 387] width 12 height 12
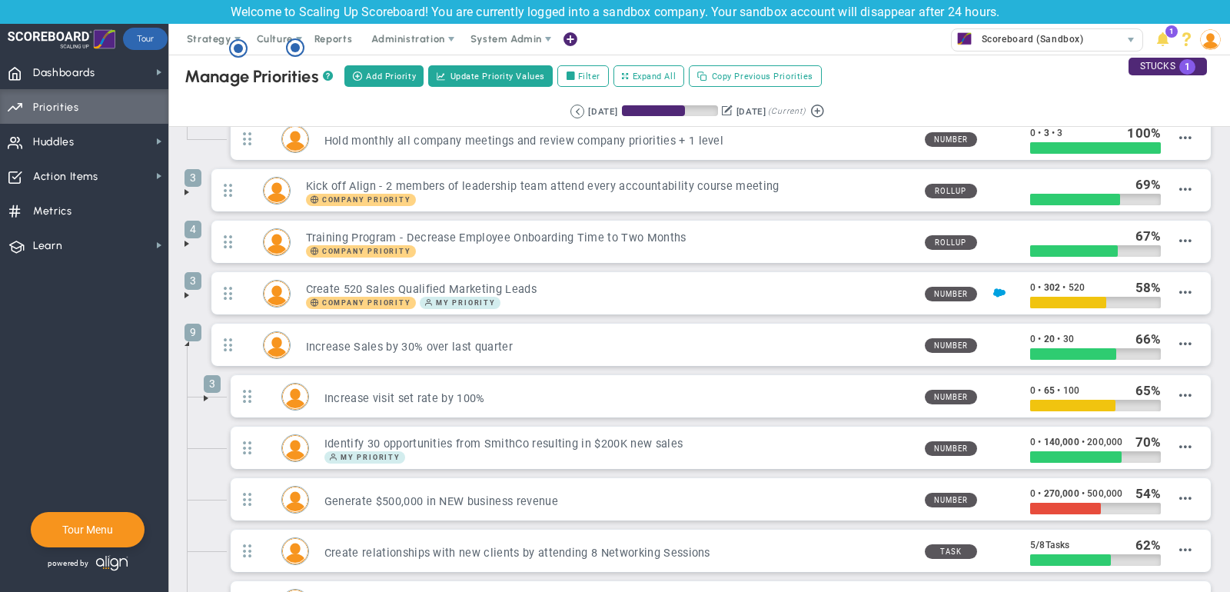
scroll to position [188, 0]
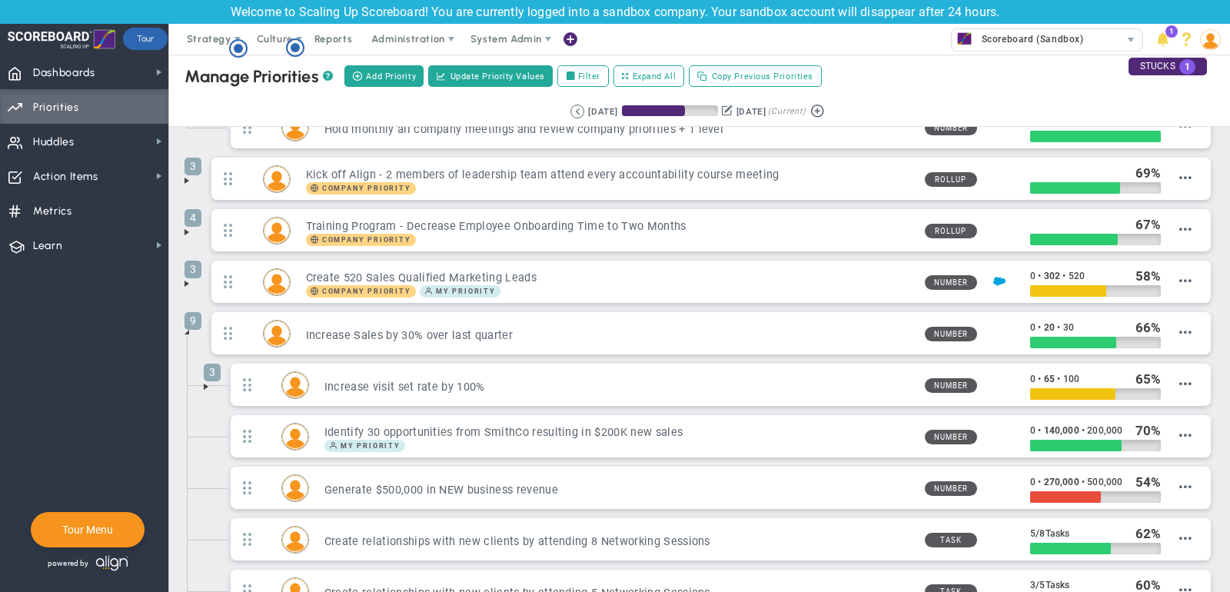
click at [205, 381] on span at bounding box center [206, 387] width 12 height 12
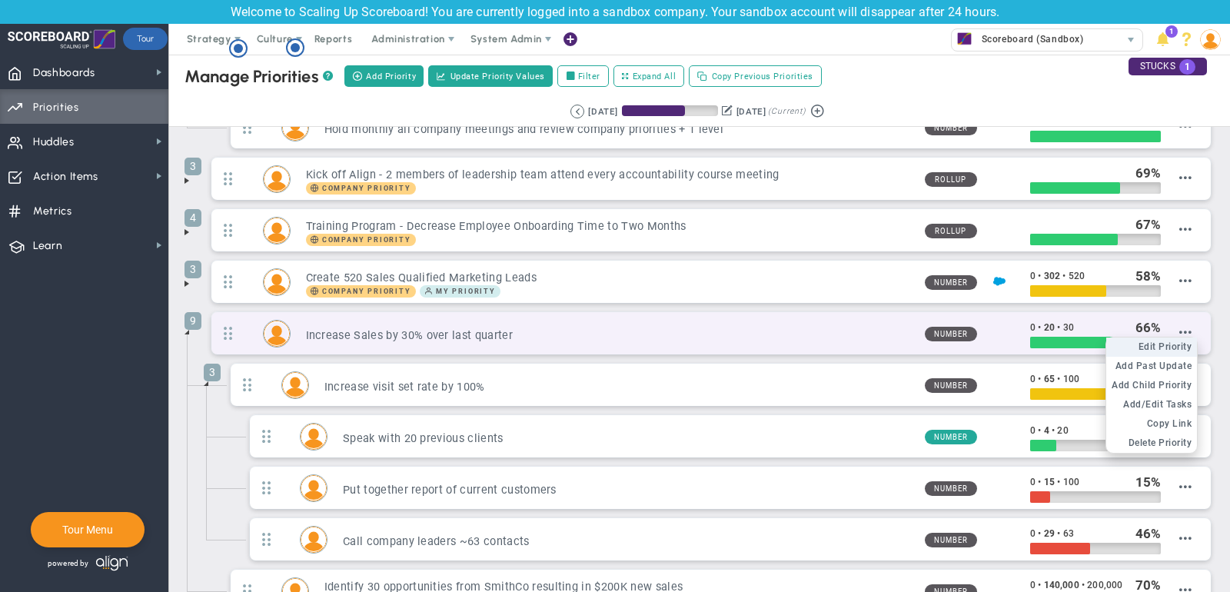
click at [1177, 341] on span "Edit Priority" at bounding box center [1166, 346] width 54 height 11
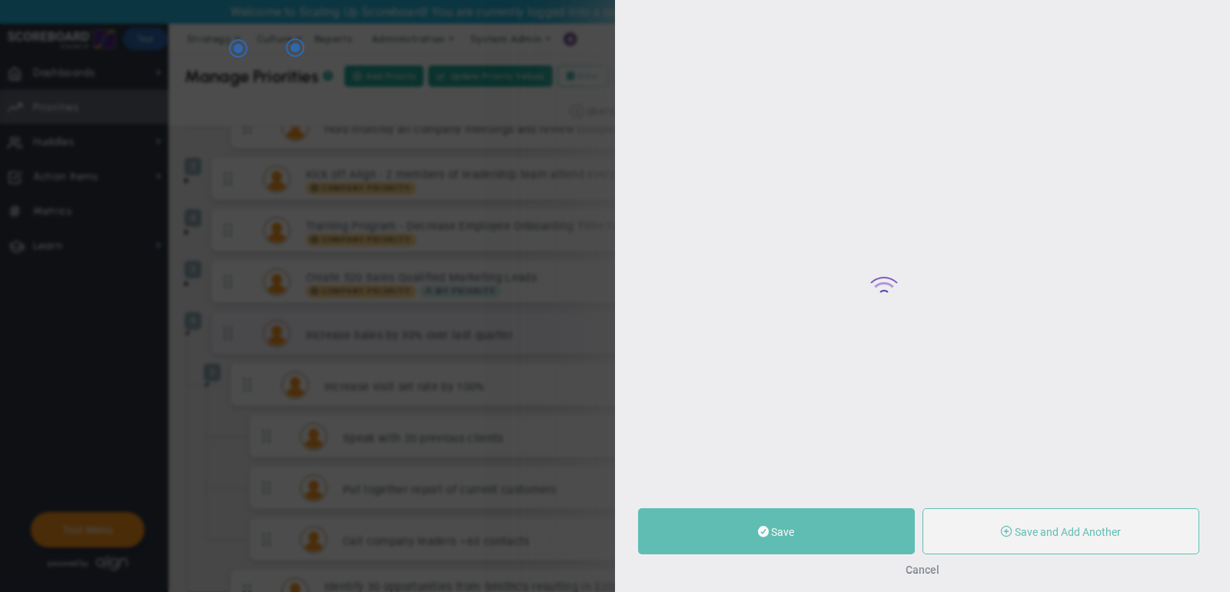
type input "Increase Sales by 30% over last quarter"
type input "0"
type input "20"
type input "30"
radio input "true"
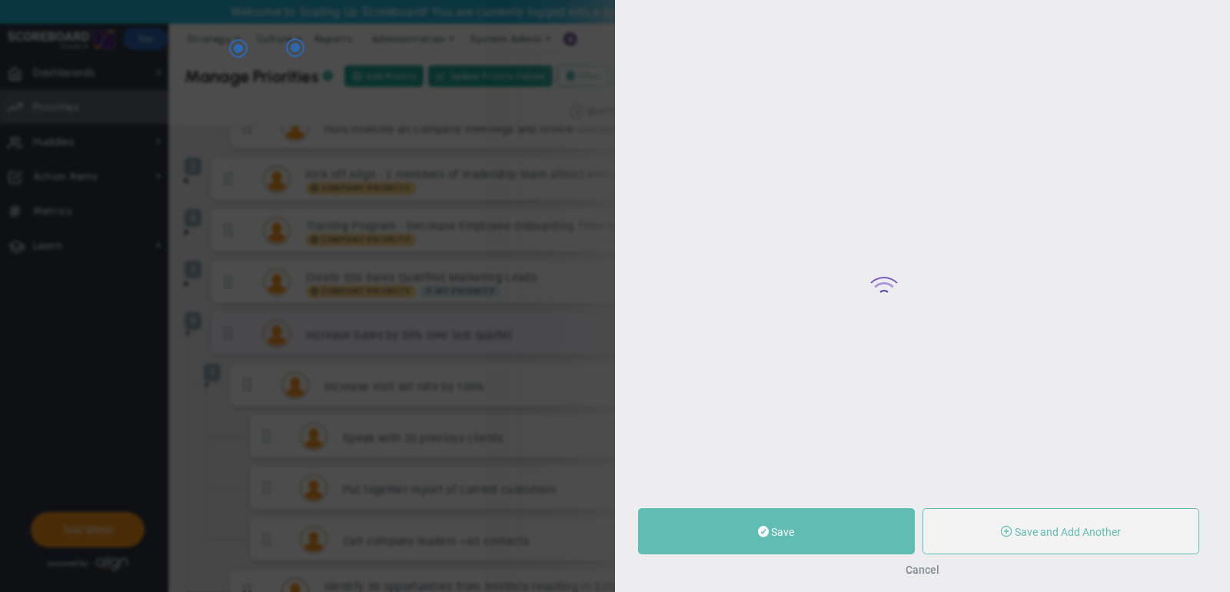
type input "[PERSON_NAME]"
type input "0"
type input "20"
type input "30"
radio input "true"
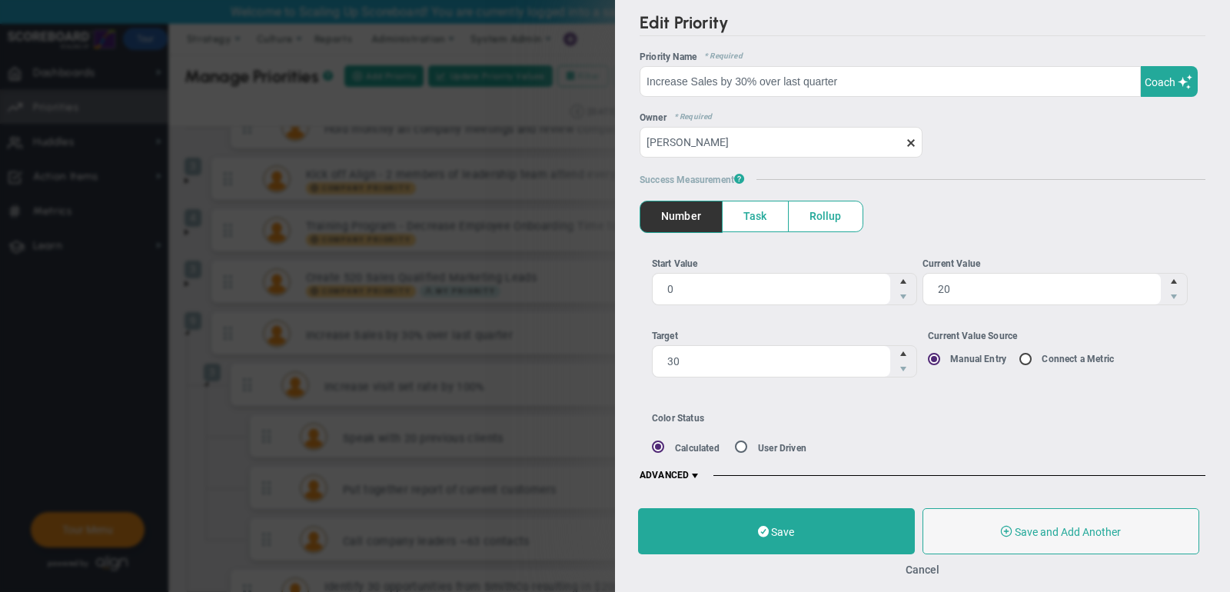
click at [687, 470] on span "ADVANCED" at bounding box center [671, 476] width 62 height 12
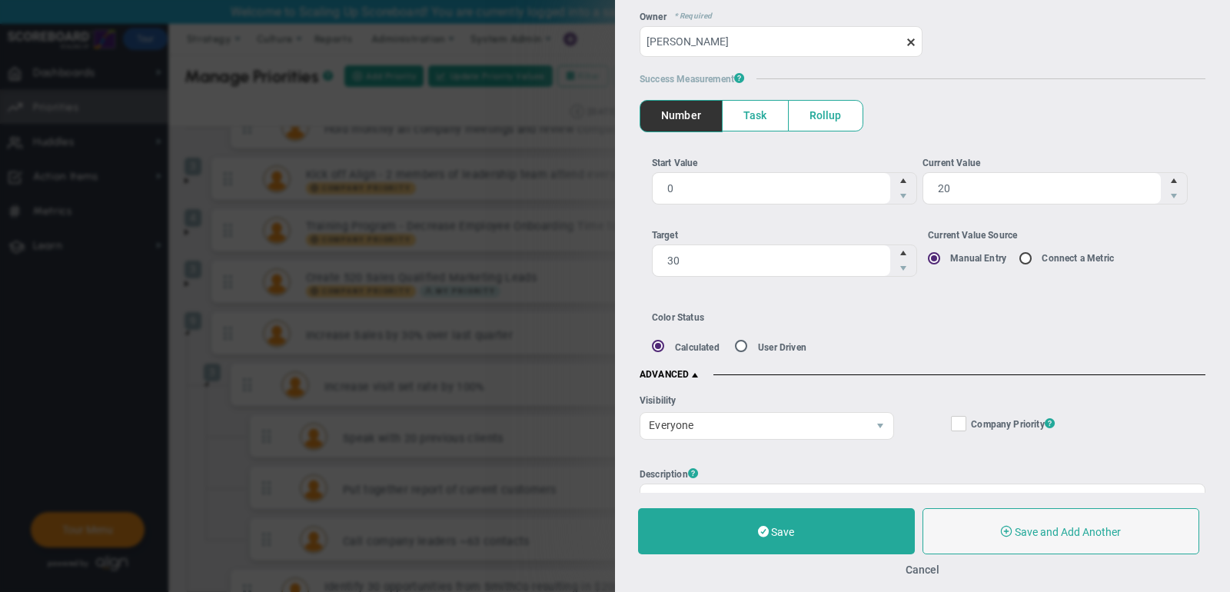
scroll to position [102, 0]
click at [741, 413] on span "Everyone" at bounding box center [754, 424] width 227 height 26
click at [924, 572] on button "Cancel" at bounding box center [923, 570] width 34 height 12
